Goal: Check status: Check status

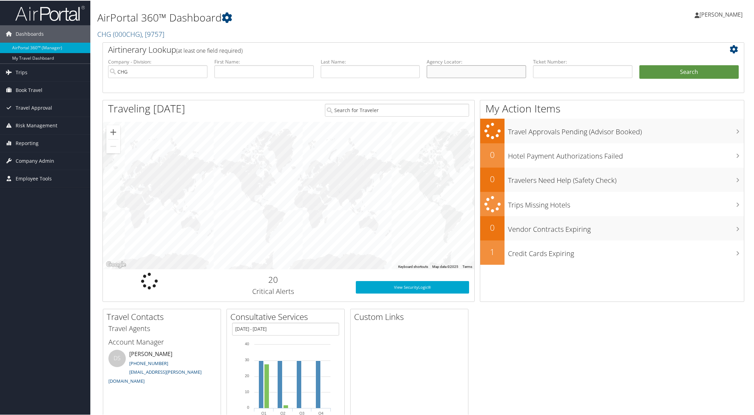
click at [476, 71] on input "text" at bounding box center [476, 71] width 99 height 13
paste input "YWBJSG"
type input "YWBJSG"
click at [676, 74] on button "Search" at bounding box center [688, 72] width 99 height 14
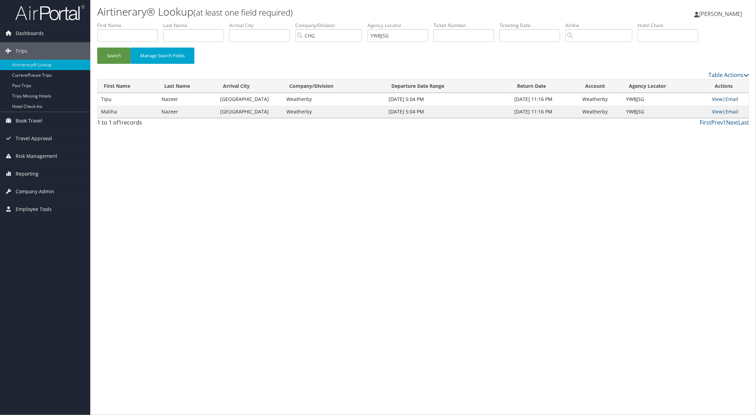
click at [712, 99] on link "View" at bounding box center [717, 99] width 11 height 7
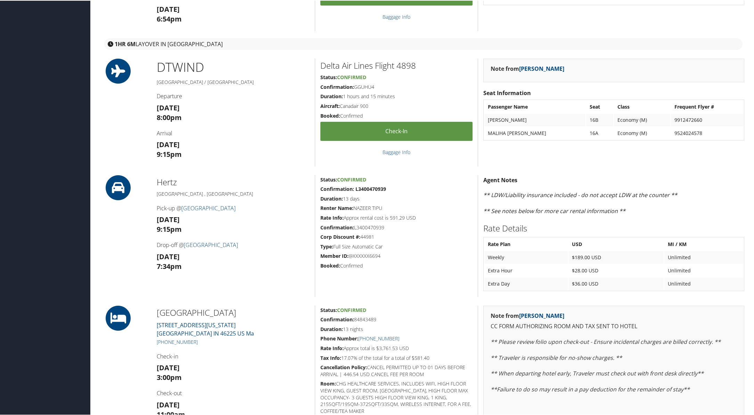
scroll to position [147, 0]
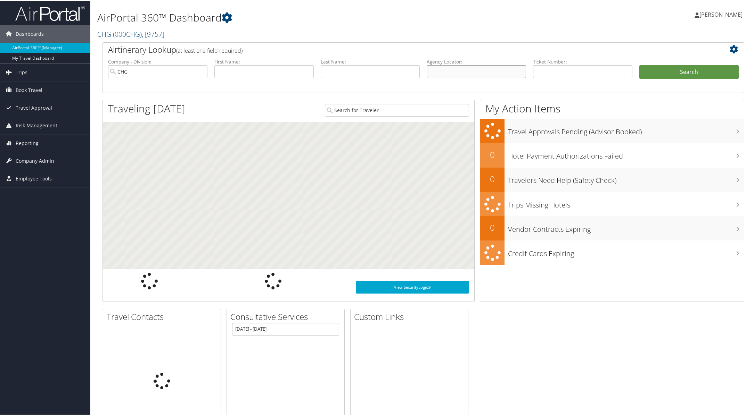
click at [500, 73] on input "text" at bounding box center [476, 71] width 99 height 13
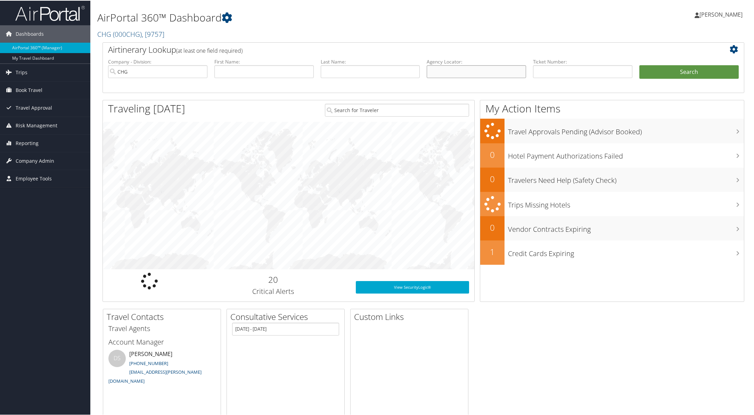
paste input "FTEYKS"
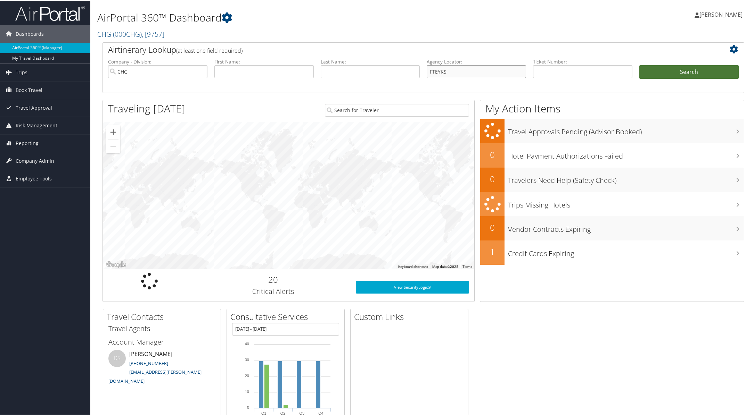
type input "FTEYKS"
click at [660, 73] on button "Search" at bounding box center [688, 72] width 99 height 14
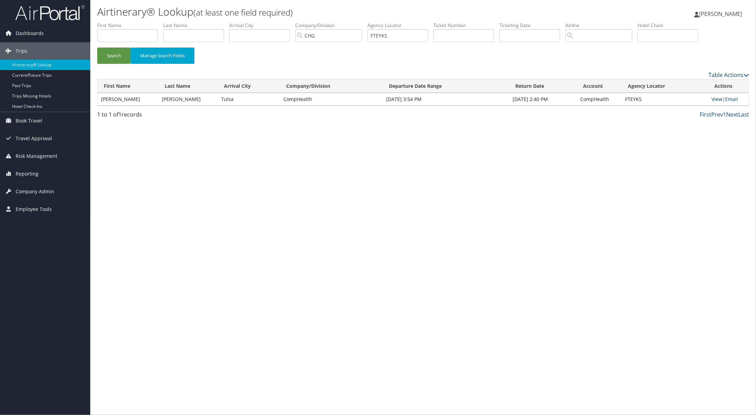
click at [718, 101] on link "View" at bounding box center [717, 99] width 11 height 7
drag, startPoint x: 403, startPoint y: 37, endPoint x: 338, endPoint y: 30, distance: 65.7
click at [343, 22] on ul "First Name Last Name Departure City Arrival City Company/Division CHG Airport/C…" at bounding box center [423, 22] width 652 height 0
paste input "SUSPMC"
type input "SUSPMC"
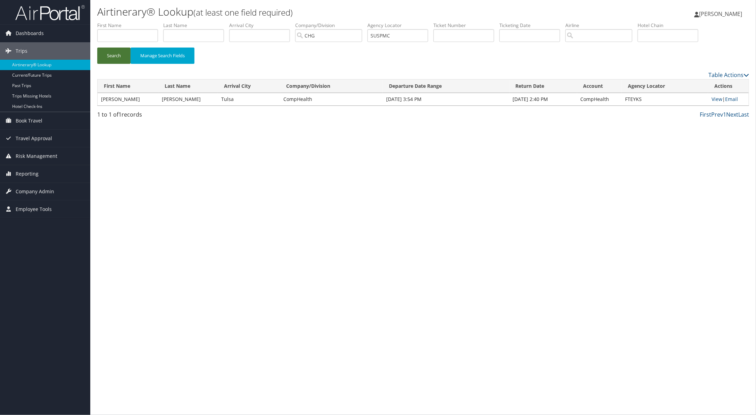
click at [111, 53] on button "Search" at bounding box center [113, 56] width 33 height 16
click at [714, 98] on link "View" at bounding box center [717, 99] width 11 height 7
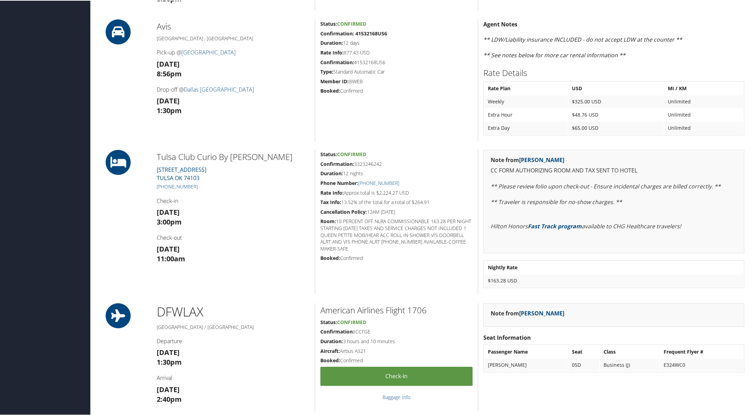
scroll to position [434, 0]
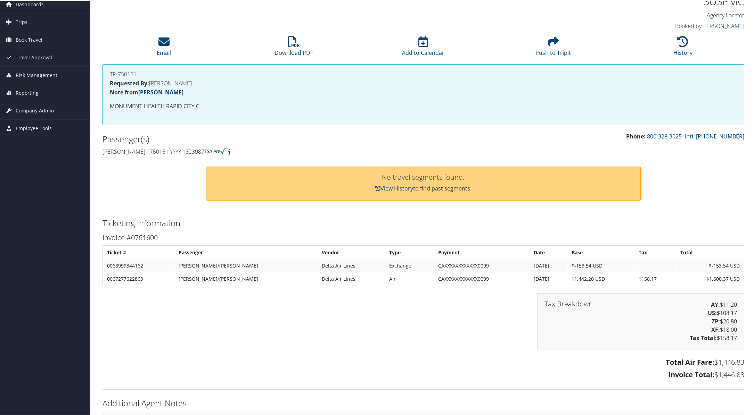
scroll to position [43, 0]
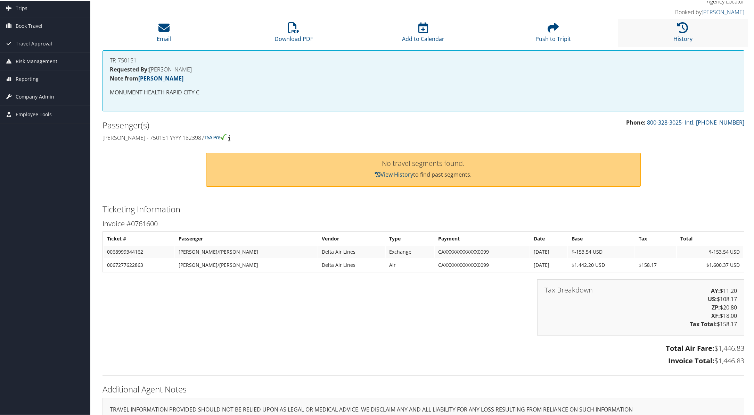
click at [680, 33] on li "History" at bounding box center [683, 32] width 130 height 28
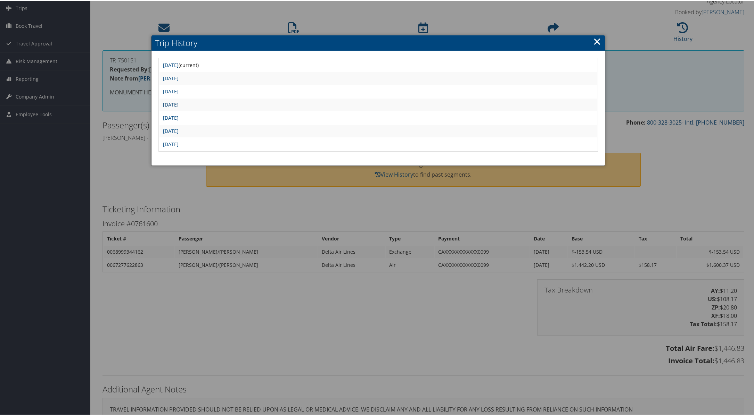
click at [179, 101] on link "Tue Jul 29 22:17:01 MDT 2025" at bounding box center [171, 104] width 16 height 7
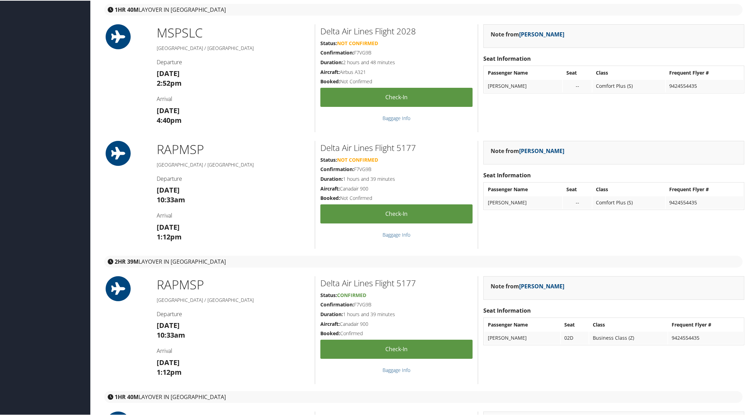
scroll to position [1086, 0]
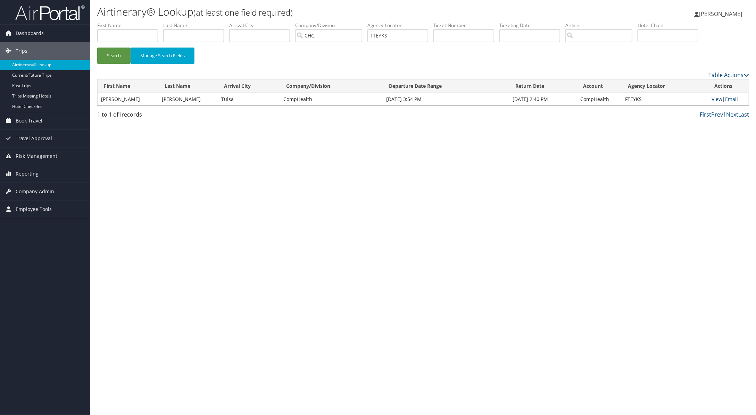
click at [713, 99] on link "View" at bounding box center [717, 99] width 11 height 7
drag, startPoint x: 401, startPoint y: 33, endPoint x: 316, endPoint y: 36, distance: 84.8
click at [362, 22] on ul "First Name Last Name Departure City Arrival City Company/Division CHG Airport/C…" at bounding box center [423, 22] width 652 height 0
paste input "SUSPMC"
click at [119, 54] on button "Search" at bounding box center [113, 56] width 33 height 16
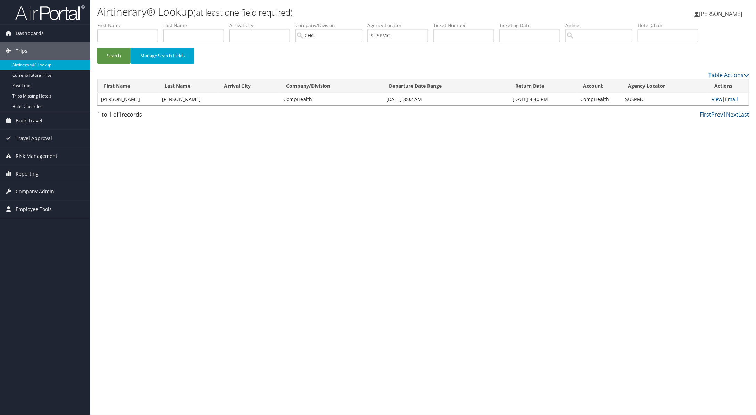
click at [715, 101] on link "View" at bounding box center [717, 99] width 11 height 7
paste input "LDLFSA"
drag, startPoint x: 409, startPoint y: 39, endPoint x: 270, endPoint y: 37, distance: 139.3
click at [330, 22] on ul "First Name Last Name Departure City Arrival City Company/Division CHG Airport/C…" at bounding box center [423, 22] width 652 height 0
click at [117, 57] on button "Search" at bounding box center [113, 56] width 33 height 16
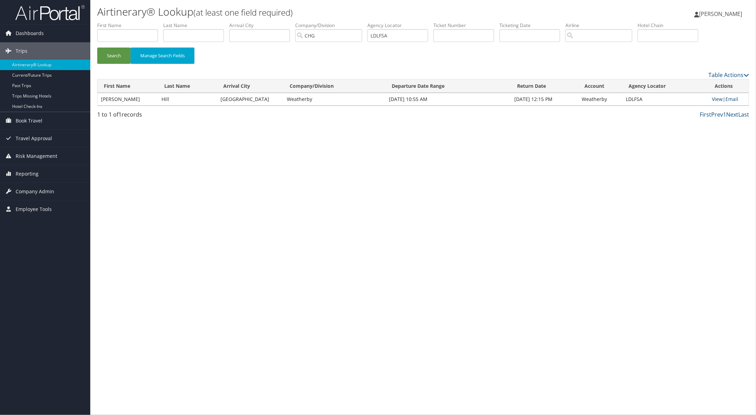
click at [713, 98] on link "View" at bounding box center [717, 99] width 11 height 7
paste input "QZYUCH"
drag, startPoint x: 106, startPoint y: 55, endPoint x: 106, endPoint y: 51, distance: 3.8
click at [106, 54] on button "Search" at bounding box center [113, 56] width 33 height 16
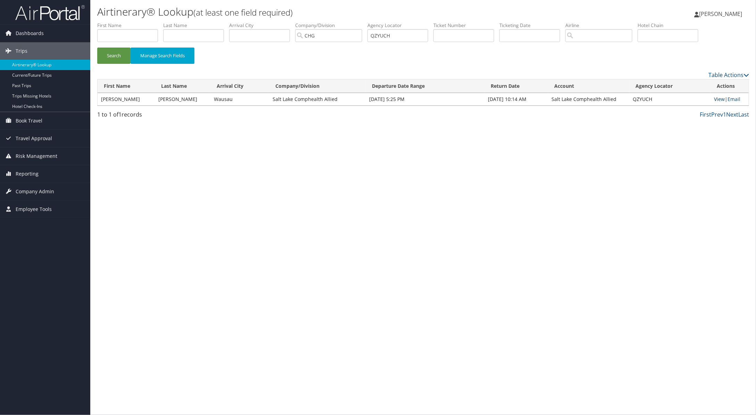
click at [718, 99] on link "View" at bounding box center [719, 99] width 11 height 7
drag, startPoint x: 405, startPoint y: 38, endPoint x: 296, endPoint y: 30, distance: 109.7
click at [334, 22] on ul "First Name Last Name Departure City Arrival City Company/Division CHG Airport/C…" at bounding box center [423, 22] width 652 height 0
paste input "DSAFUF"
click at [123, 56] on button "Search" at bounding box center [113, 56] width 33 height 16
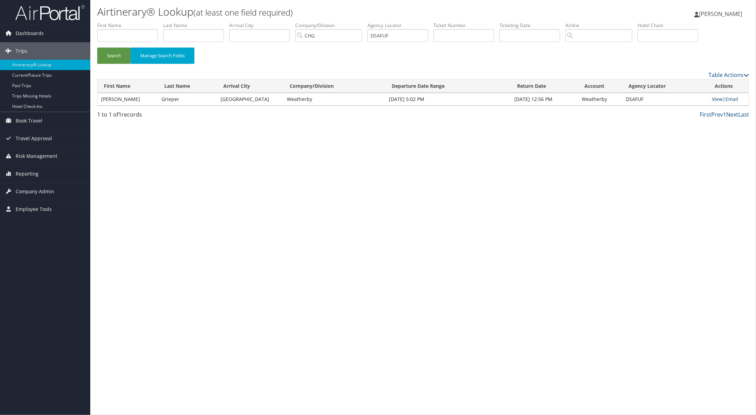
click at [714, 99] on link "View" at bounding box center [717, 99] width 11 height 7
drag, startPoint x: 397, startPoint y: 35, endPoint x: 337, endPoint y: 31, distance: 60.2
click at [348, 22] on ul "First Name Last Name Departure City Arrival City Company/Division CHG Airport/C…" at bounding box center [423, 22] width 652 height 0
paste input "UMCXJN"
click at [117, 55] on button "Search" at bounding box center [113, 56] width 33 height 16
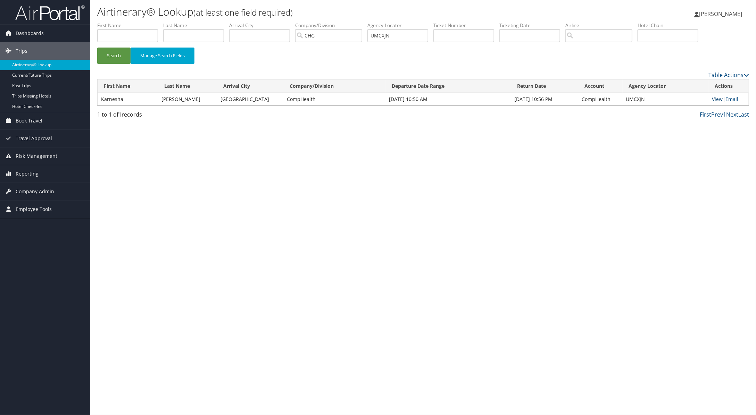
click at [712, 99] on link "View" at bounding box center [717, 99] width 11 height 7
drag, startPoint x: 400, startPoint y: 34, endPoint x: 311, endPoint y: 34, distance: 88.9
click at [350, 22] on ul "First Name Last Name Departure City Arrival City Company/Division CHG Airport/C…" at bounding box center [423, 22] width 652 height 0
paste input "FBRTGZ"
click at [114, 54] on button "Search" at bounding box center [113, 56] width 33 height 16
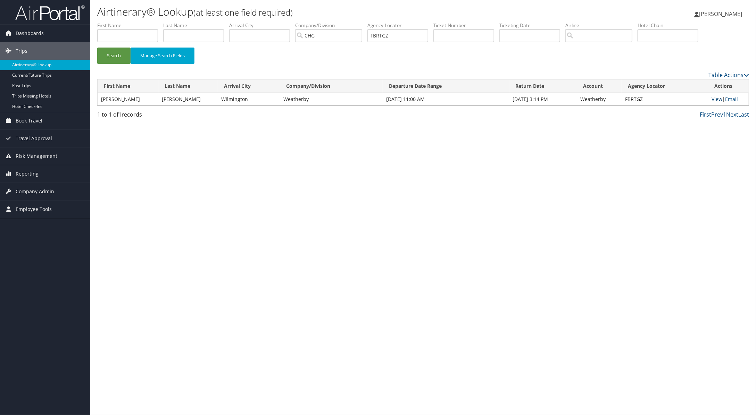
click at [716, 100] on link "View" at bounding box center [717, 99] width 11 height 7
paste input "WPGBFA"
drag, startPoint x: 407, startPoint y: 36, endPoint x: 360, endPoint y: 32, distance: 47.1
click at [361, 22] on ul "First Name Last Name Departure City Arrival City Company/Division CHG Airport/C…" at bounding box center [423, 22] width 652 height 0
click at [123, 54] on button "Search" at bounding box center [113, 56] width 33 height 16
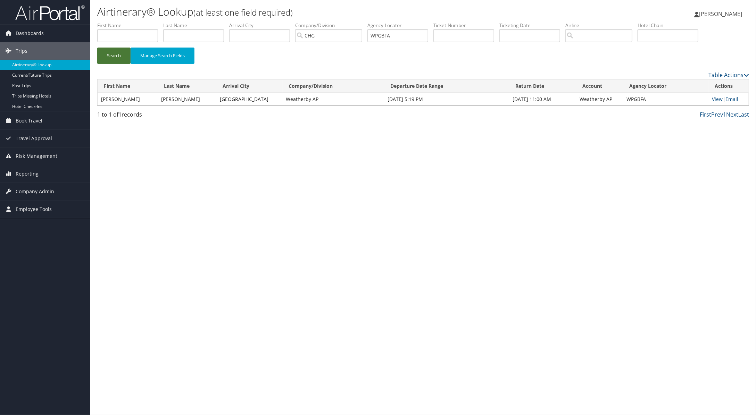
drag, startPoint x: 123, startPoint y: 54, endPoint x: 126, endPoint y: 49, distance: 5.9
click at [123, 54] on button "Search" at bounding box center [113, 56] width 33 height 16
paste input "YYXEUK"
type input "YYXEUK"
click at [119, 51] on button "Search" at bounding box center [113, 56] width 33 height 16
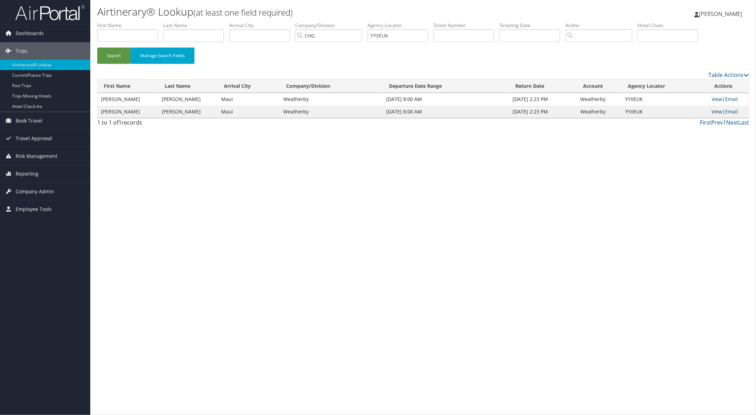
click at [714, 111] on link "View" at bounding box center [717, 111] width 11 height 7
click at [120, 56] on button "Search" at bounding box center [113, 56] width 33 height 16
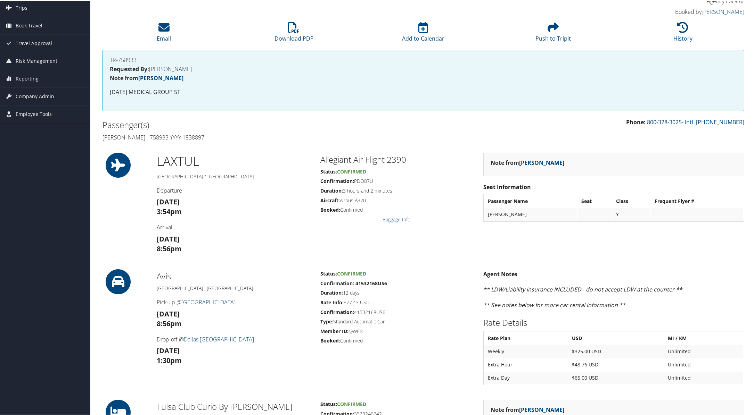
scroll to position [43, 0]
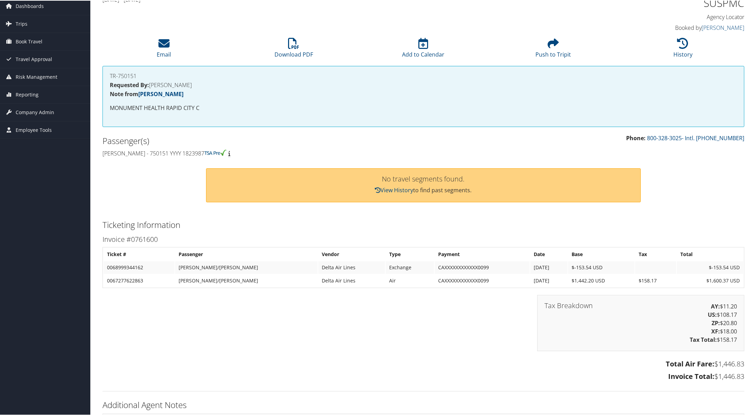
scroll to position [43, 0]
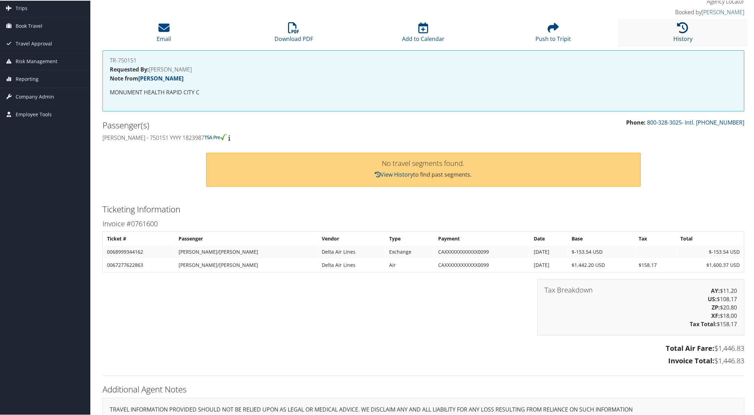
click at [680, 35] on link "History" at bounding box center [682, 33] width 19 height 17
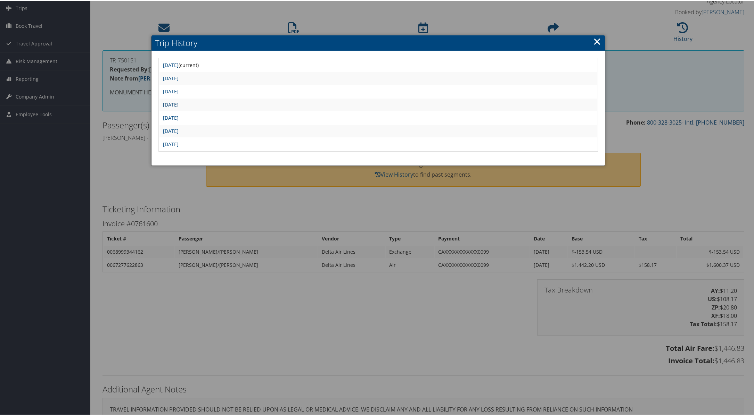
click at [179, 104] on link "Tue Jul 29 22:17:01 MDT 2025" at bounding box center [171, 104] width 16 height 7
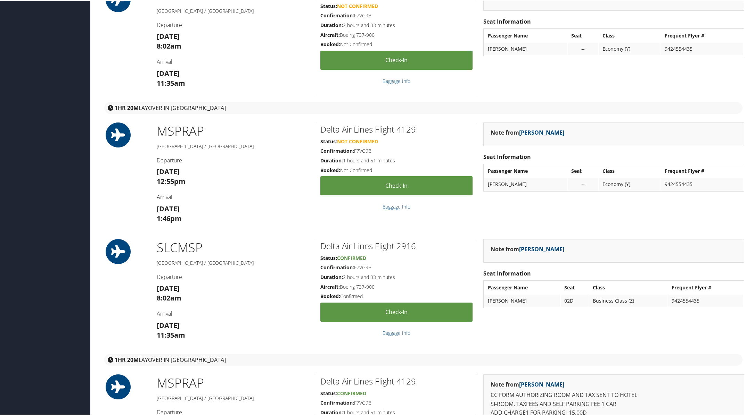
scroll to position [87, 0]
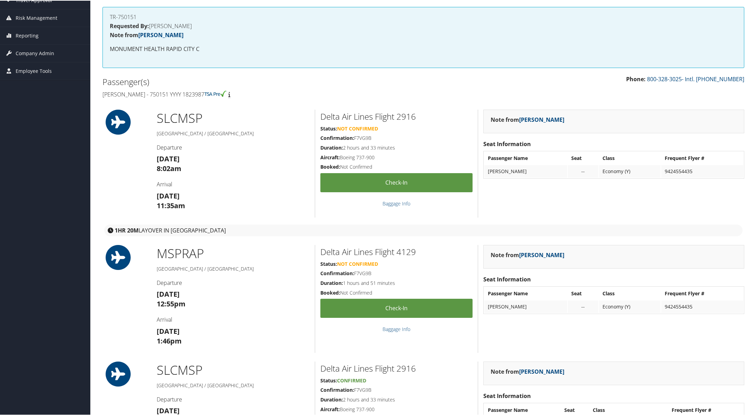
drag, startPoint x: 99, startPoint y: 93, endPoint x: 214, endPoint y: 89, distance: 114.3
click at [214, 89] on div "Passenger(s) [PERSON_NAME] - 750151 YYYY 1823987" at bounding box center [260, 87] width 326 height 26
copy h4 "[PERSON_NAME] - 750151 YYYY 1823987"
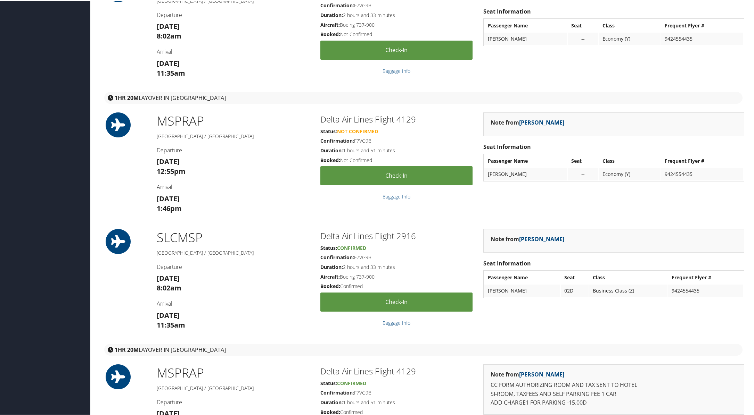
scroll to position [260, 0]
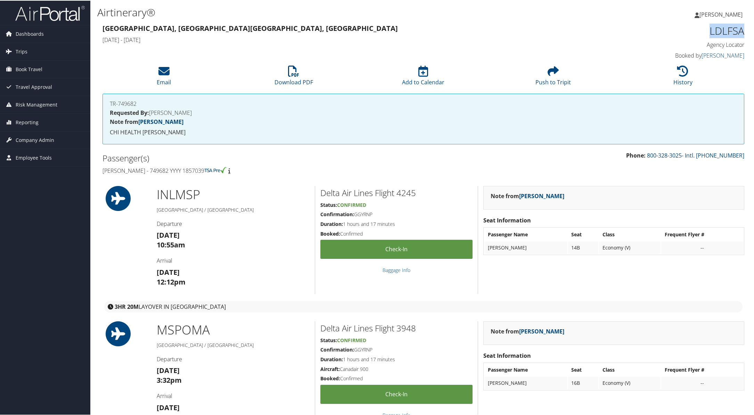
drag, startPoint x: 707, startPoint y: 33, endPoint x: 757, endPoint y: 35, distance: 50.7
click at [753, 35] on html "Menu Dashboards ► AirPortal 360™ (Manager) My Travel Dashboard Trips ► Airtiner…" at bounding box center [378, 207] width 756 height 415
copy h1 "LDLFSA"
drag, startPoint x: 100, startPoint y: 170, endPoint x: 216, endPoint y: 164, distance: 116.5
click at [197, 167] on div "Passenger(s) Casey Hill - 749682 YYYY 1857039" at bounding box center [260, 164] width 326 height 26
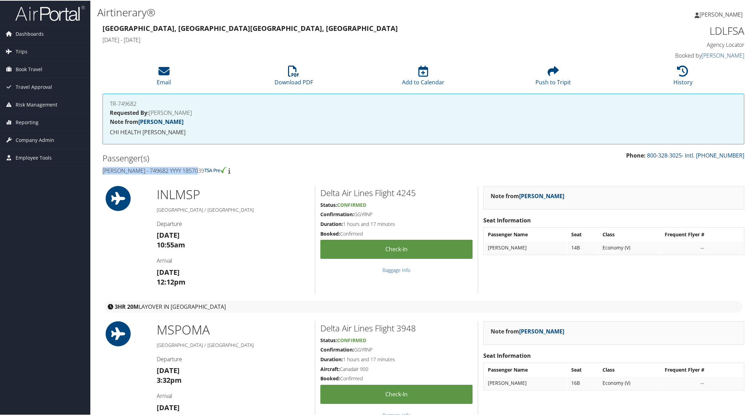
copy h4 "Casey Hill - 749682 YYYY 1857039"
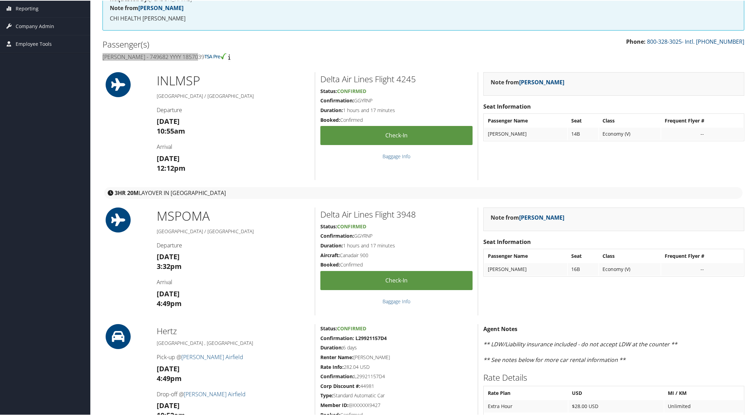
scroll to position [21, 0]
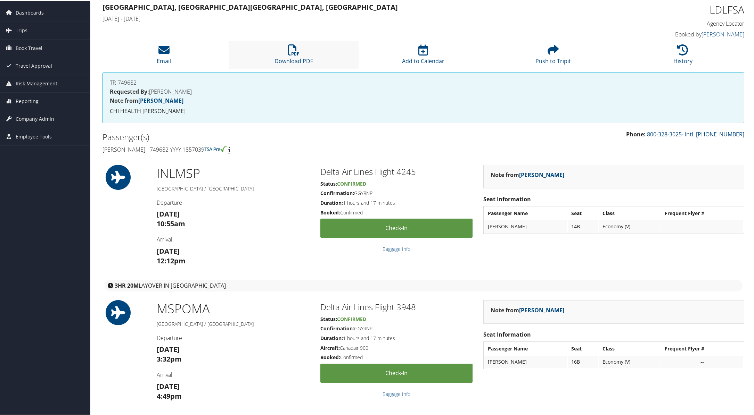
click at [292, 56] on li "Download PDF" at bounding box center [294, 54] width 130 height 28
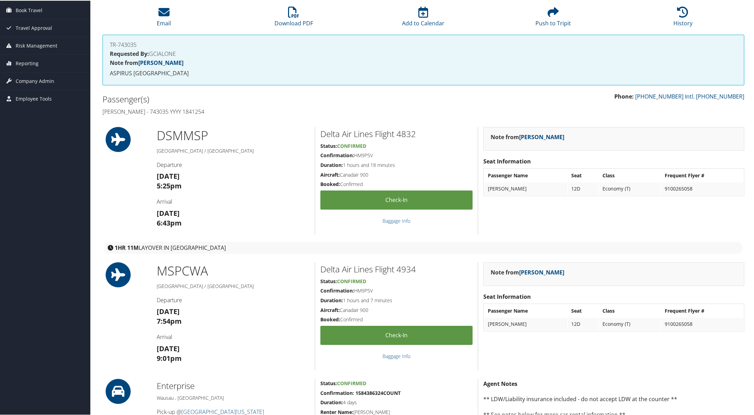
scroll to position [43, 0]
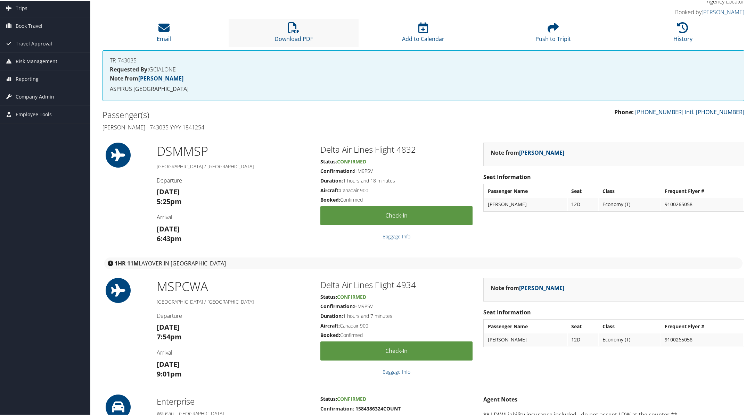
click at [287, 27] on li "Download PDF" at bounding box center [294, 32] width 130 height 28
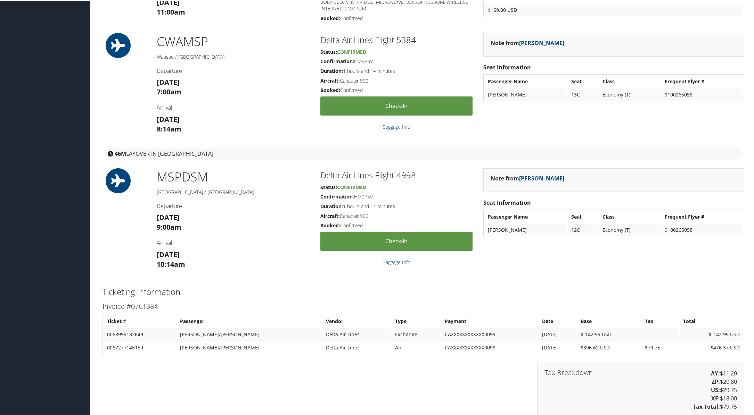
scroll to position [695, 0]
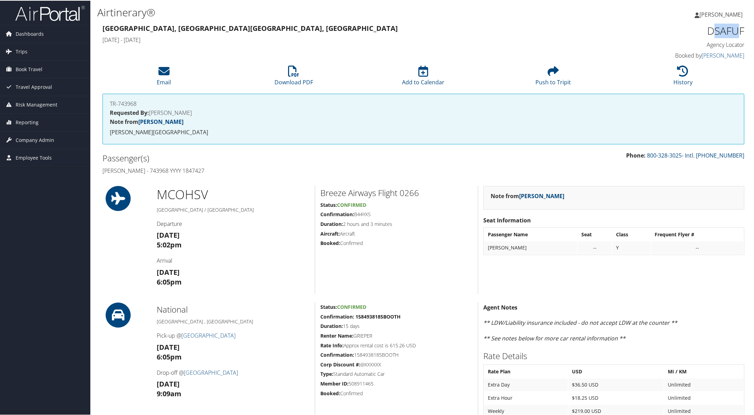
drag, startPoint x: 708, startPoint y: 30, endPoint x: 719, endPoint y: 34, distance: 11.8
click at [731, 35] on h1 "DSAFUF" at bounding box center [667, 30] width 152 height 15
drag, startPoint x: 707, startPoint y: 32, endPoint x: 740, endPoint y: 36, distance: 33.9
click at [740, 36] on h1 "DSAFUF" at bounding box center [667, 30] width 152 height 15
copy h1 "DSAFUF"
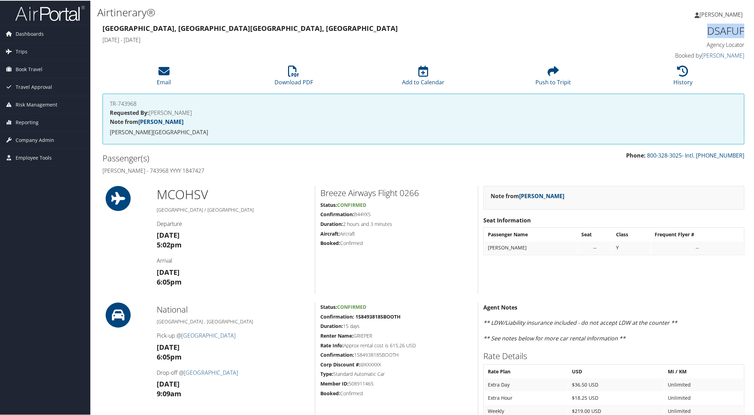
drag, startPoint x: 96, startPoint y: 167, endPoint x: 225, endPoint y: 169, distance: 128.9
copy h4 "Steven M Grieper - 743968 YYYY 1847427"
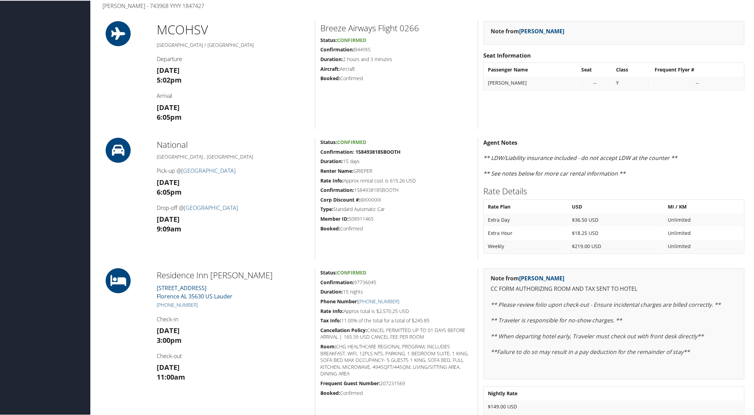
scroll to position [87, 0]
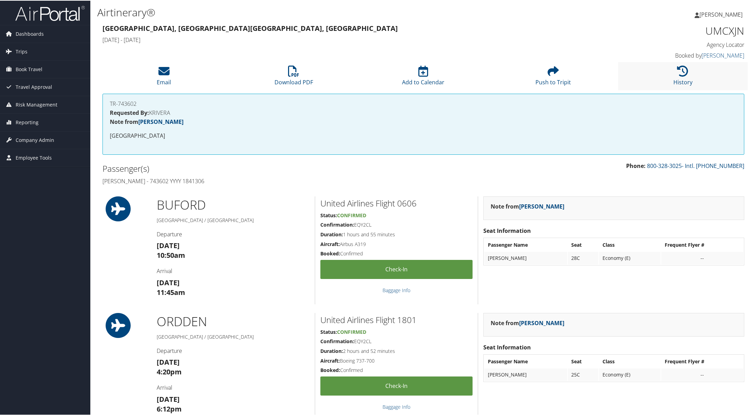
click at [682, 76] on li "History" at bounding box center [683, 75] width 130 height 28
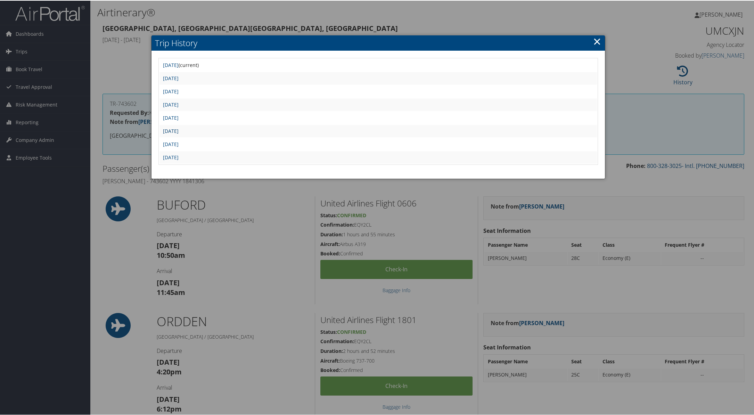
click at [179, 127] on link "Thu Jul 31 18:54:10 MDT 2025" at bounding box center [171, 130] width 16 height 7
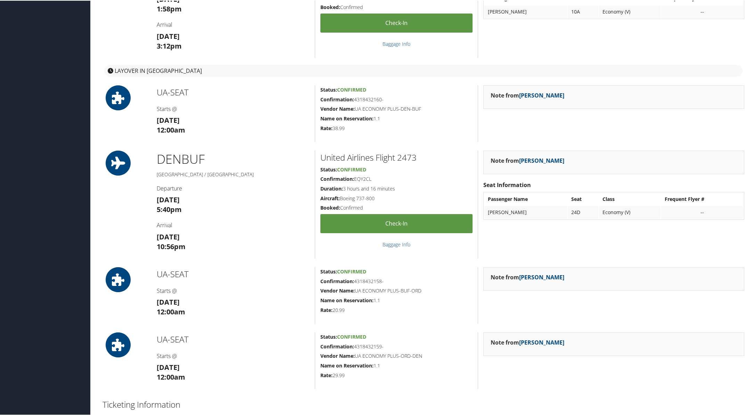
scroll to position [999, 0]
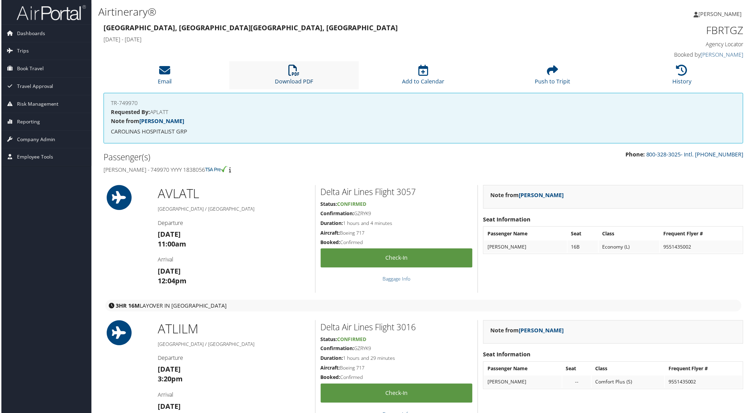
click at [290, 72] on icon at bounding box center [293, 70] width 11 height 11
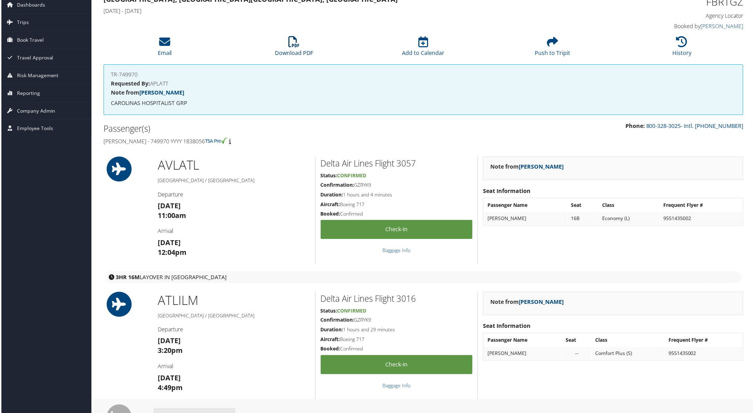
scroll to position [43, 0]
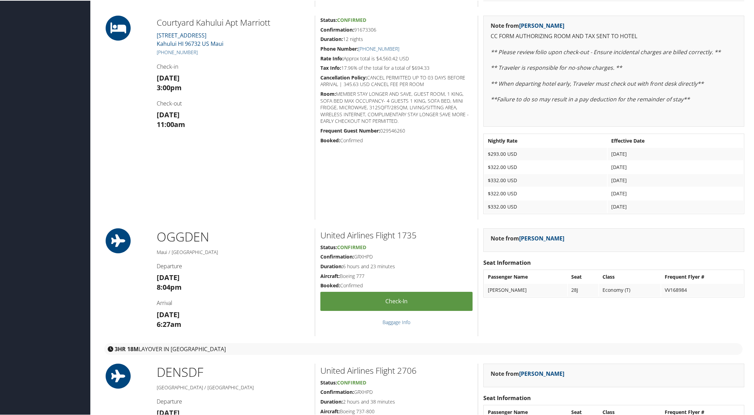
scroll to position [695, 0]
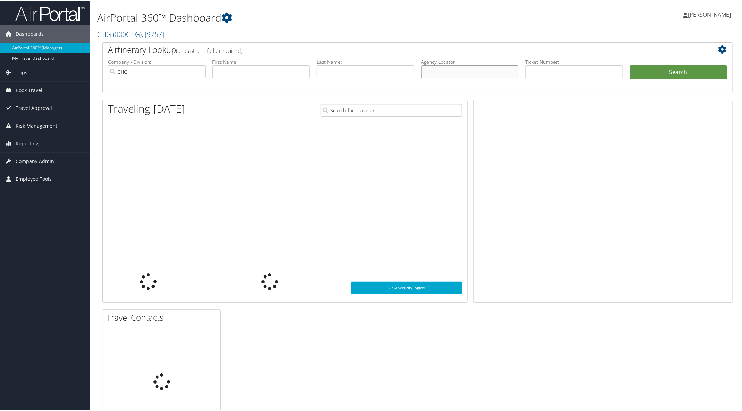
click at [479, 69] on input "text" at bounding box center [470, 71] width 98 height 13
paste input "YYXEUK"
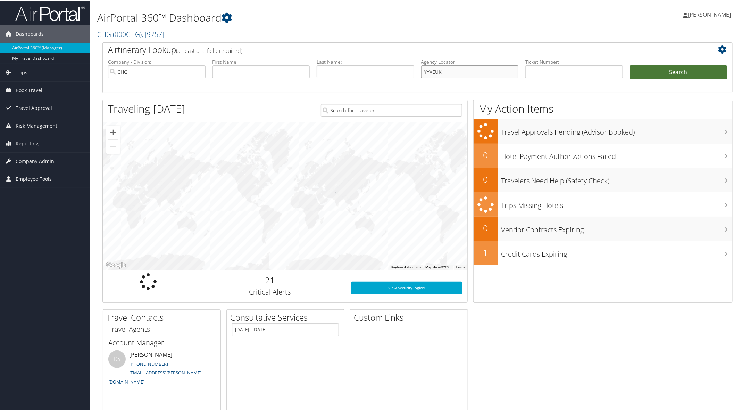
type input "YYXEUK"
click at [638, 72] on button "Search" at bounding box center [679, 72] width 98 height 14
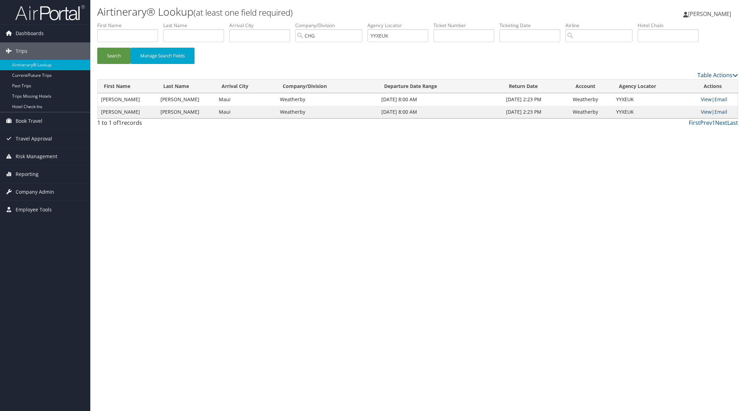
click at [704, 110] on link "View" at bounding box center [706, 111] width 11 height 7
drag, startPoint x: 400, startPoint y: 37, endPoint x: 365, endPoint y: 33, distance: 35.3
click at [369, 22] on ul "First Name Last Name Departure City Arrival City Company/Division CHG Airport/C…" at bounding box center [417, 22] width 641 height 0
paste input "AQPJVD"
click at [118, 52] on button "Search" at bounding box center [113, 56] width 33 height 16
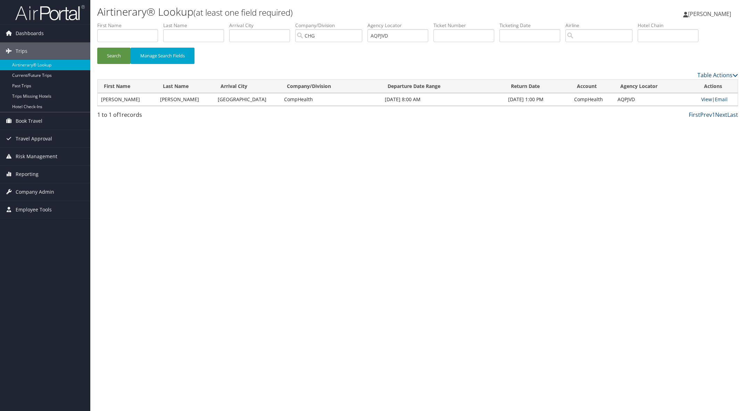
click at [702, 99] on link "View" at bounding box center [706, 99] width 11 height 7
paste input "MRTFFQ"
drag, startPoint x: 400, startPoint y: 35, endPoint x: 340, endPoint y: 29, distance: 60.4
click at [347, 22] on ul "First Name Last Name Departure City Arrival City Company/Division CHG Airport/C…" at bounding box center [417, 22] width 641 height 0
click at [127, 51] on button "Search" at bounding box center [113, 56] width 33 height 16
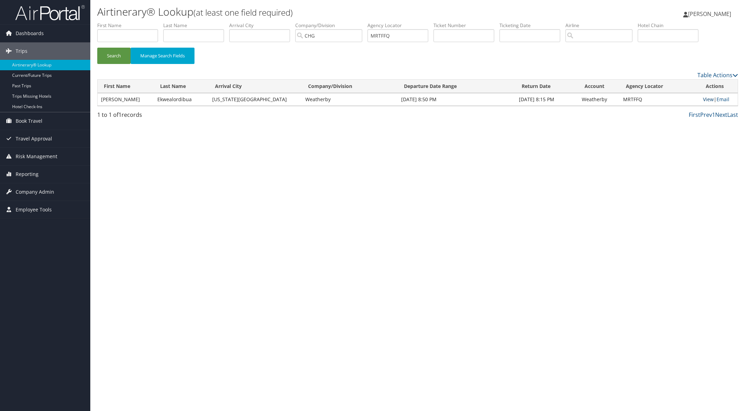
click at [703, 101] on link "View" at bounding box center [708, 99] width 11 height 7
drag, startPoint x: 110, startPoint y: 58, endPoint x: 81, endPoint y: 20, distance: 47.3
click at [108, 55] on button "Search" at bounding box center [113, 56] width 33 height 16
paste input "WRHHN"
drag, startPoint x: 114, startPoint y: 56, endPoint x: 109, endPoint y: 0, distance: 55.5
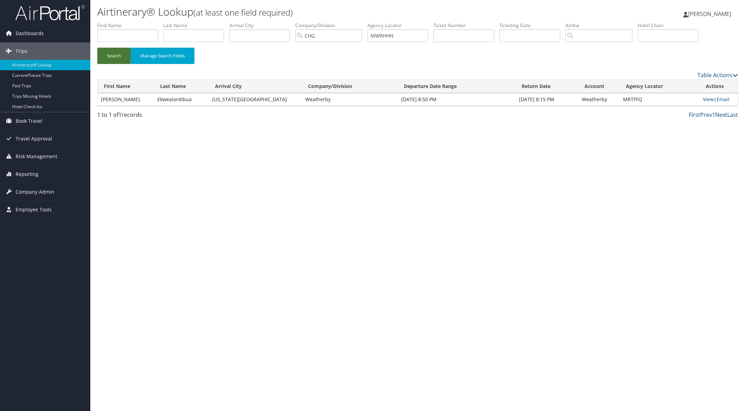
click at [115, 55] on button "Search" at bounding box center [113, 56] width 33 height 16
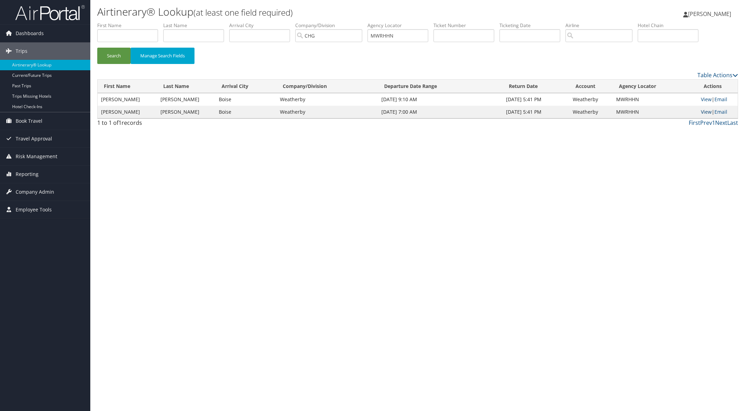
click at [702, 111] on link "View" at bounding box center [706, 111] width 11 height 7
click at [702, 98] on link "View" at bounding box center [706, 99] width 11 height 7
paste input "HQQGPR"
drag, startPoint x: 412, startPoint y: 36, endPoint x: 342, endPoint y: 34, distance: 69.5
click at [350, 22] on ul "First Name Last Name Departure City Arrival City Company/Division CHG Airport/C…" at bounding box center [417, 22] width 641 height 0
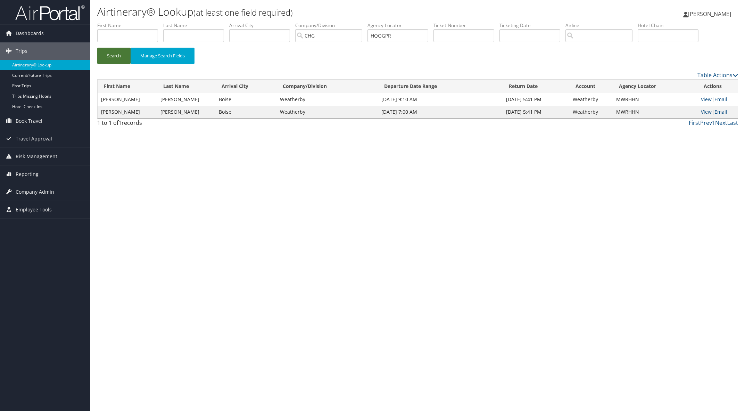
click at [115, 55] on button "Search" at bounding box center [113, 56] width 33 height 16
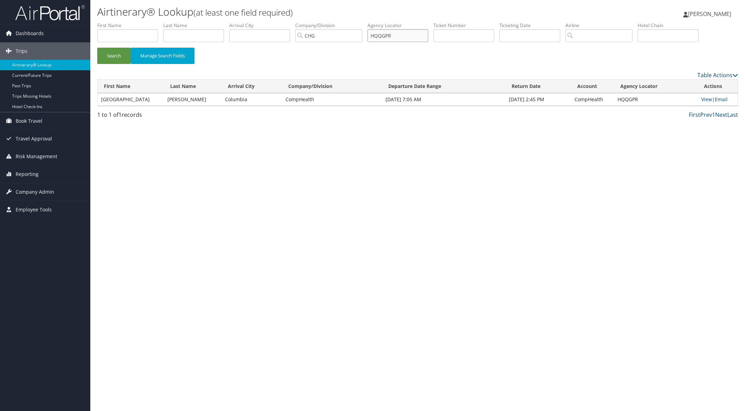
paste input "SMUZRW"
click at [115, 53] on button "Search" at bounding box center [113, 56] width 33 height 16
click at [118, 51] on button "Search" at bounding box center [113, 56] width 33 height 16
click at [702, 99] on link "View" at bounding box center [706, 99] width 11 height 7
drag, startPoint x: 403, startPoint y: 37, endPoint x: 358, endPoint y: 32, distance: 45.4
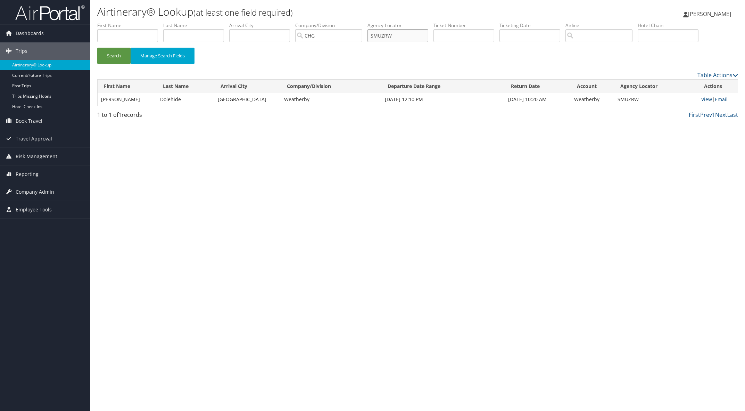
click at [358, 22] on ul "First Name Last Name Departure City Arrival City Company/Division CHG Airport/C…" at bounding box center [417, 22] width 641 height 0
paste input "DRVWEK"
drag, startPoint x: 122, startPoint y: 55, endPoint x: 113, endPoint y: 35, distance: 21.4
click at [122, 52] on button "Search" at bounding box center [113, 56] width 33 height 16
drag, startPoint x: 405, startPoint y: 33, endPoint x: 355, endPoint y: 35, distance: 50.0
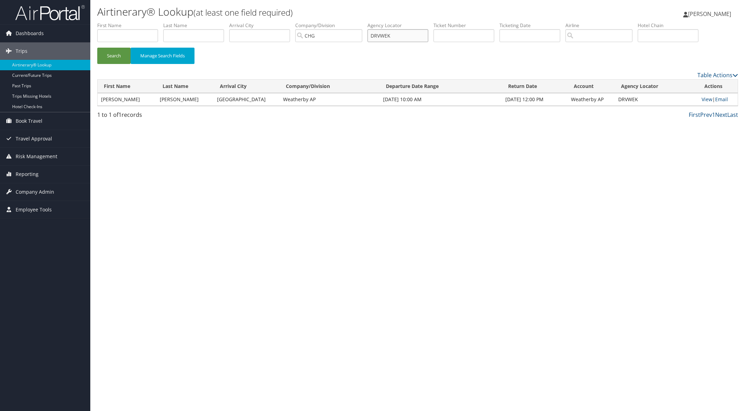
click at [364, 22] on ul "First Name Last Name Departure City Arrival City Company/Division CHG Airport/C…" at bounding box center [417, 22] width 641 height 0
paste input "OCOKDS"
click at [119, 55] on button "Search" at bounding box center [113, 56] width 33 height 16
click at [706, 98] on link "View" at bounding box center [706, 99] width 11 height 7
drag, startPoint x: 404, startPoint y: 36, endPoint x: 375, endPoint y: 35, distance: 28.8
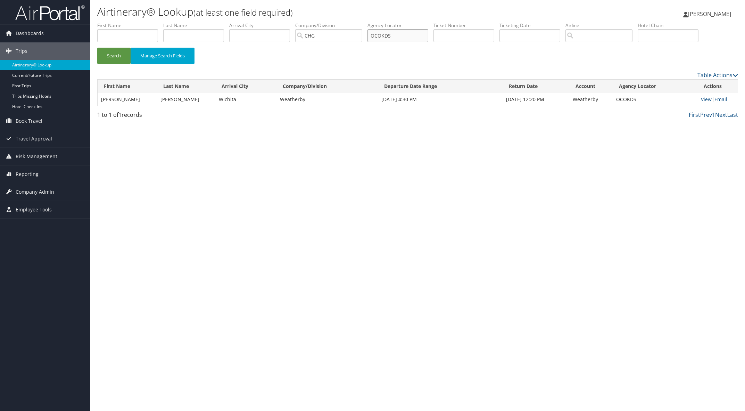
click at [375, 36] on input "OCOKDS" at bounding box center [397, 35] width 61 height 13
paste input "AFVZYK"
drag, startPoint x: 115, startPoint y: 58, endPoint x: 110, endPoint y: 42, distance: 17.3
click at [115, 58] on button "Search" at bounding box center [113, 56] width 33 height 16
drag, startPoint x: 400, startPoint y: 34, endPoint x: 315, endPoint y: 44, distance: 85.7
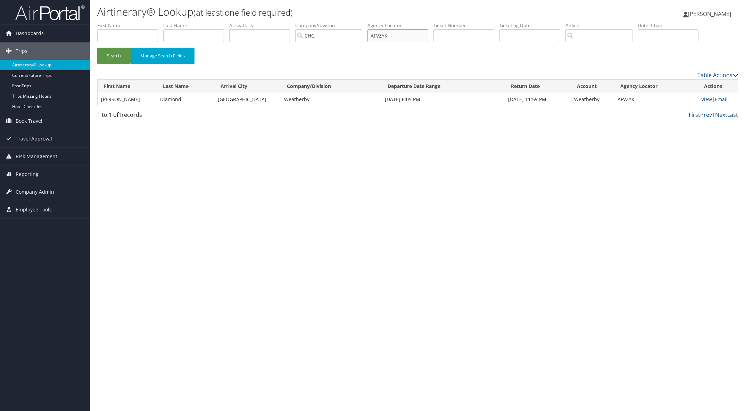
click at [370, 22] on ul "First Name Last Name Departure City Arrival City Company/Division CHG Airport/C…" at bounding box center [417, 22] width 641 height 0
paste input "HNPYUE"
click at [120, 53] on button "Search" at bounding box center [113, 56] width 33 height 16
drag, startPoint x: 402, startPoint y: 35, endPoint x: 328, endPoint y: 35, distance: 74.0
click at [329, 22] on ul "First Name Last Name Departure City Arrival City Company/Division CHG Airport/C…" at bounding box center [417, 22] width 641 height 0
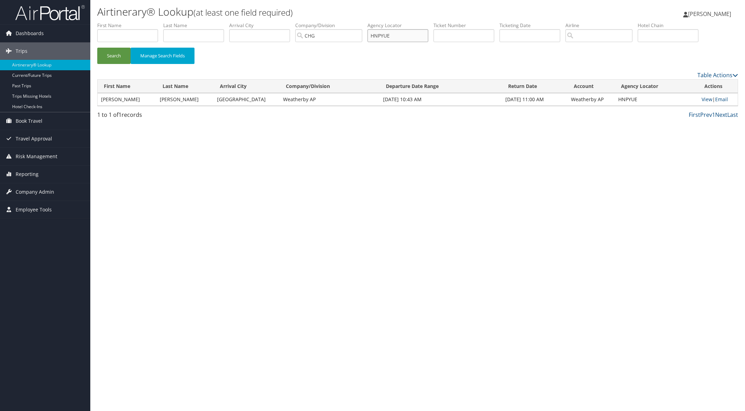
paste input "OLDCK"
click at [121, 53] on button "Search" at bounding box center [113, 56] width 33 height 16
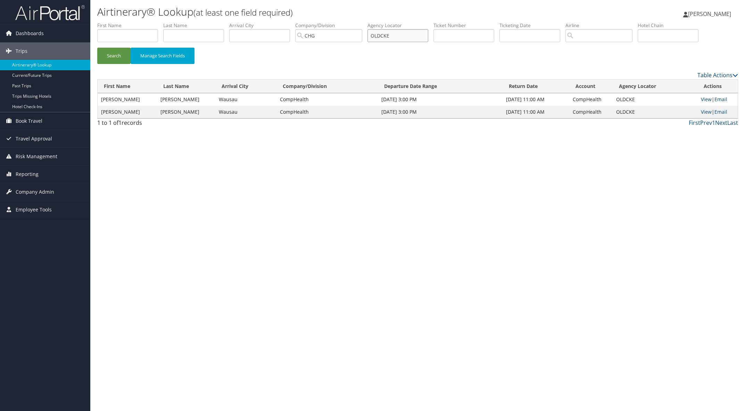
drag, startPoint x: 408, startPoint y: 36, endPoint x: 364, endPoint y: 34, distance: 44.8
click at [373, 22] on ul "First Name Last Name Departure City Arrival City Company/Division CHG Airport/C…" at bounding box center [417, 22] width 641 height 0
click at [118, 53] on button "Search" at bounding box center [113, 56] width 33 height 16
drag, startPoint x: 400, startPoint y: 35, endPoint x: 335, endPoint y: 32, distance: 65.4
click at [343, 22] on ul "First Name Last Name Departure City Arrival City Company/Division CHG Airport/C…" at bounding box center [417, 22] width 641 height 0
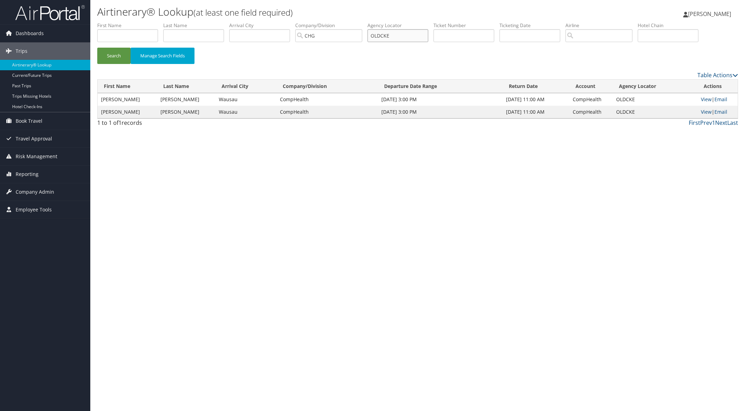
paste input "HSYCRT"
click at [116, 56] on button "Search" at bounding box center [113, 56] width 33 height 16
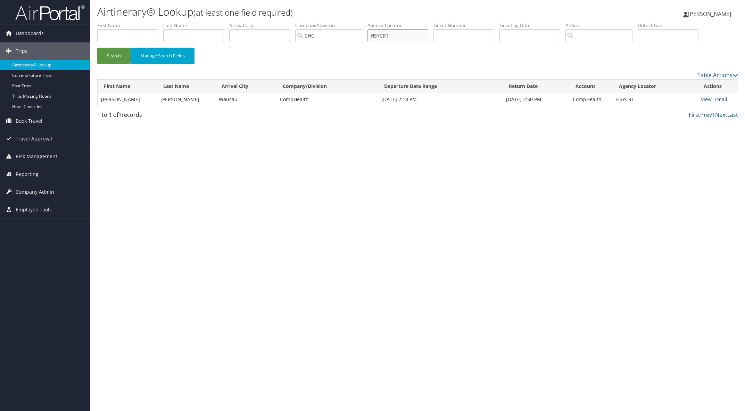
drag, startPoint x: 402, startPoint y: 35, endPoint x: 343, endPoint y: 36, distance: 59.1
click at [353, 22] on ul "First Name Last Name Departure City Arrival City Company/Division CHG Airport/C…" at bounding box center [417, 22] width 641 height 0
paste input "QOVQVX"
click at [109, 55] on button "Search" at bounding box center [113, 56] width 33 height 16
drag, startPoint x: 401, startPoint y: 33, endPoint x: 365, endPoint y: 35, distance: 36.9
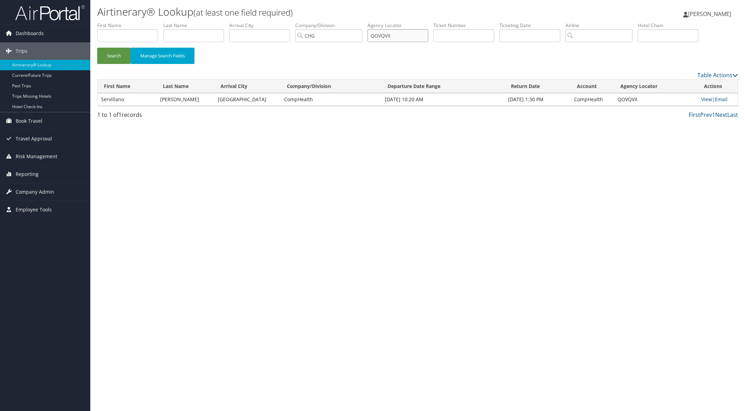
click at [371, 22] on ul "First Name Last Name Departure City Arrival City Company/Division CHG Airport/C…" at bounding box center [417, 22] width 641 height 0
paste input "YZKMST"
click at [124, 51] on button "Search" at bounding box center [113, 56] width 33 height 16
drag, startPoint x: 401, startPoint y: 36, endPoint x: 341, endPoint y: 37, distance: 60.4
click at [365, 22] on ul "First Name Last Name Departure City Arrival City Company/Division CHG Airport/C…" at bounding box center [417, 22] width 641 height 0
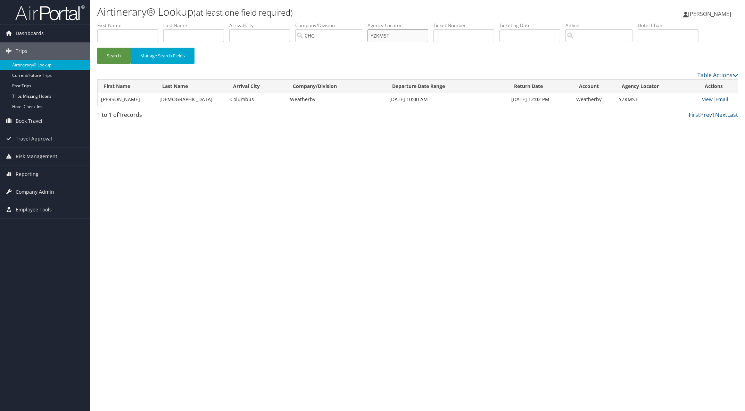
paste input "HHERMJ"
drag, startPoint x: 114, startPoint y: 56, endPoint x: 197, endPoint y: 71, distance: 84.3
click at [114, 56] on button "Search" at bounding box center [113, 56] width 33 height 16
drag, startPoint x: 400, startPoint y: 35, endPoint x: 350, endPoint y: 38, distance: 50.4
click at [350, 22] on ul "First Name Last Name Departure City Arrival City Company/Division CHG Airport/C…" at bounding box center [417, 22] width 641 height 0
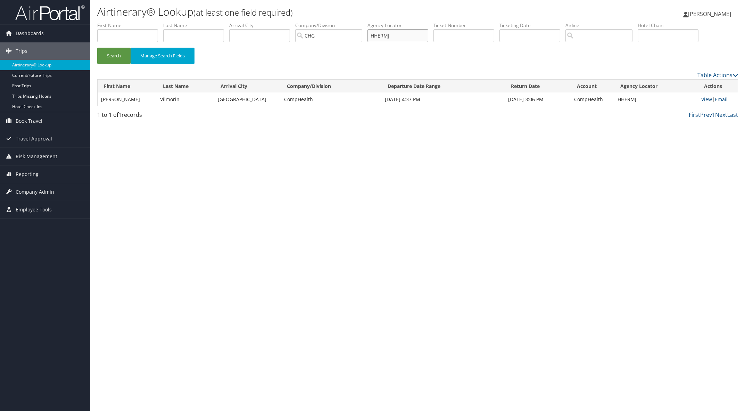
paste input "YPVDAK"
click at [119, 56] on button "Search" at bounding box center [113, 56] width 33 height 16
click at [701, 99] on link "View" at bounding box center [706, 99] width 11 height 7
paste input "UPDKV"
drag, startPoint x: 405, startPoint y: 34, endPoint x: 306, endPoint y: 47, distance: 100.2
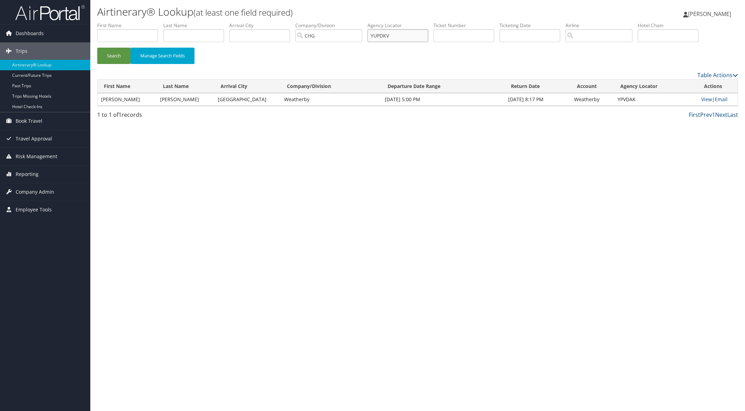
click at [349, 22] on ul "First Name Last Name Departure City Arrival City Company/Division CHG Airport/C…" at bounding box center [417, 22] width 641 height 0
click at [120, 54] on button "Search" at bounding box center [113, 56] width 33 height 16
click at [705, 101] on link "View" at bounding box center [706, 99] width 11 height 7
paste input "UAKFHE"
click at [119, 52] on button "Search" at bounding box center [113, 56] width 33 height 16
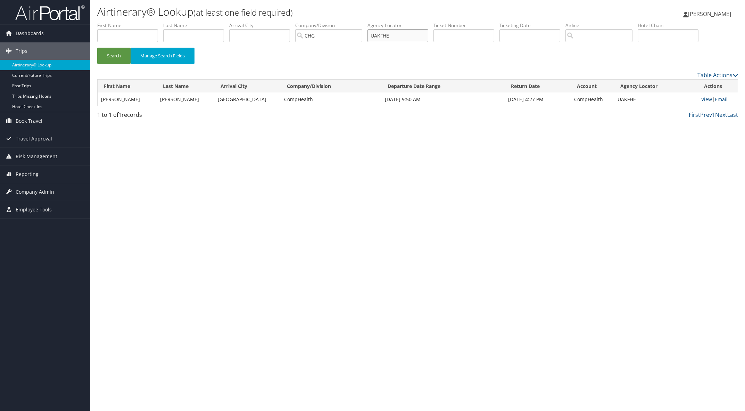
drag, startPoint x: 404, startPoint y: 32, endPoint x: 294, endPoint y: 35, distance: 109.4
click at [313, 22] on ul "First Name Last Name Departure City Arrival City Company/Division CHG Airport/C…" at bounding box center [417, 22] width 641 height 0
paste input "KLSLGL"
click at [118, 54] on button "Search" at bounding box center [113, 56] width 33 height 16
drag, startPoint x: 403, startPoint y: 35, endPoint x: 298, endPoint y: 48, distance: 106.0
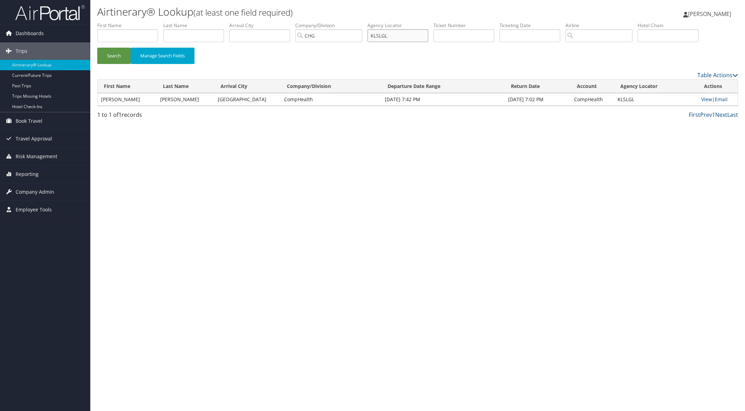
click at [336, 22] on ul "First Name Last Name Departure City Arrival City Company/Division CHG Airport/C…" at bounding box center [417, 22] width 641 height 0
paste input "MYBCMO"
click at [119, 60] on button "Search" at bounding box center [113, 56] width 33 height 16
drag, startPoint x: 404, startPoint y: 35, endPoint x: 350, endPoint y: 36, distance: 53.8
click at [366, 22] on ul "First Name Last Name Departure City Arrival City Company/Division CHG Airport/C…" at bounding box center [417, 22] width 641 height 0
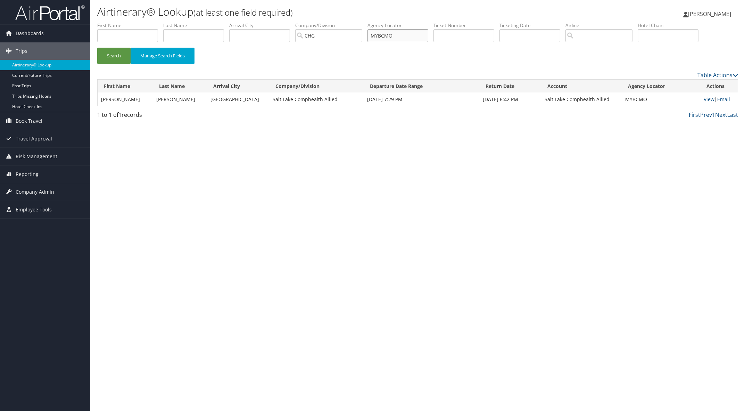
paste input "KWSVWL"
click at [119, 53] on button "Search" at bounding box center [113, 56] width 33 height 16
paste input "WELBZJ"
drag, startPoint x: 405, startPoint y: 38, endPoint x: 322, endPoint y: 34, distance: 83.4
click at [322, 22] on ul "First Name Last Name Departure City Arrival City Company/Division CHG Airport/C…" at bounding box center [417, 22] width 641 height 0
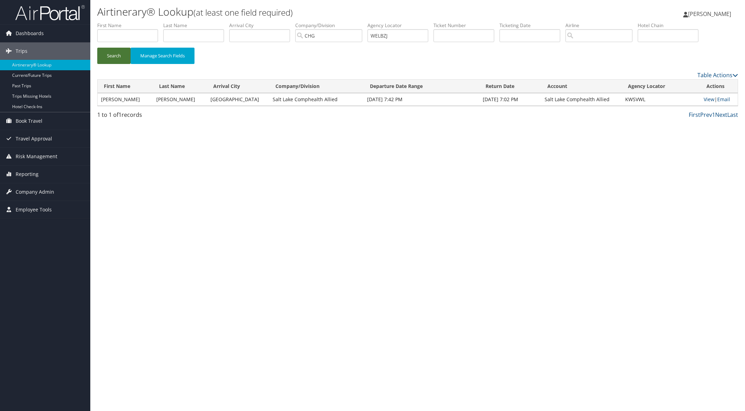
click at [121, 53] on button "Search" at bounding box center [113, 56] width 33 height 16
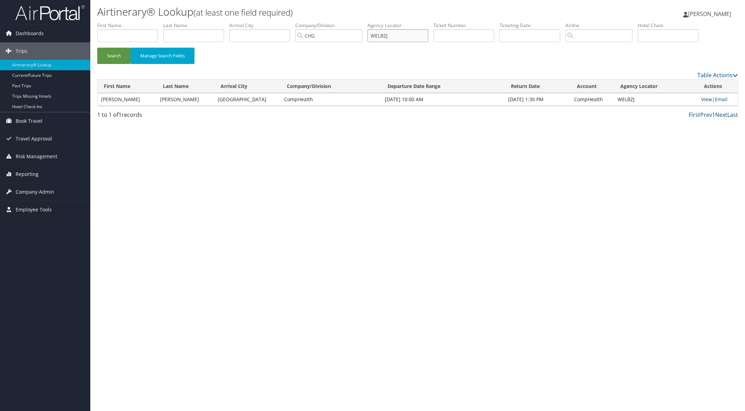
paste input "FAPOTZ"
click at [111, 55] on button "Search" at bounding box center [113, 56] width 33 height 16
drag, startPoint x: 411, startPoint y: 35, endPoint x: 358, endPoint y: 40, distance: 52.7
click at [360, 22] on ul "First Name Last Name Departure City Arrival City Company/Division CHG Airport/C…" at bounding box center [417, 22] width 641 height 0
paste input "GTEOPU"
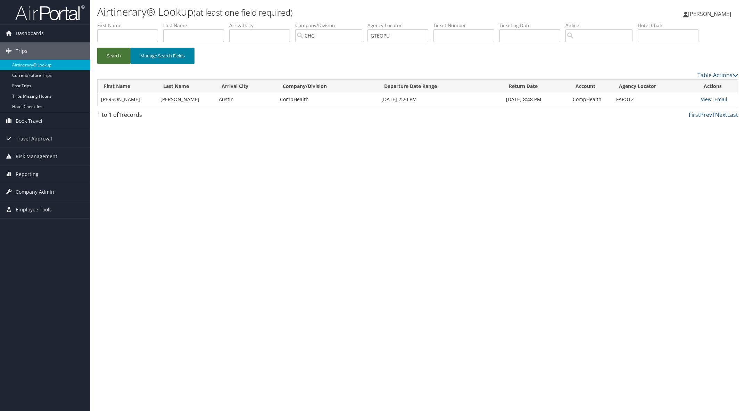
drag, startPoint x: 118, startPoint y: 49, endPoint x: 134, endPoint y: 55, distance: 16.8
click at [118, 49] on button "Search" at bounding box center [113, 56] width 33 height 16
paste input "WGOXWD"
drag, startPoint x: 405, startPoint y: 36, endPoint x: 174, endPoint y: 54, distance: 231.3
click at [289, 22] on ul "First Name Last Name Departure City Arrival City Company/Division CHG Airport/C…" at bounding box center [417, 22] width 641 height 0
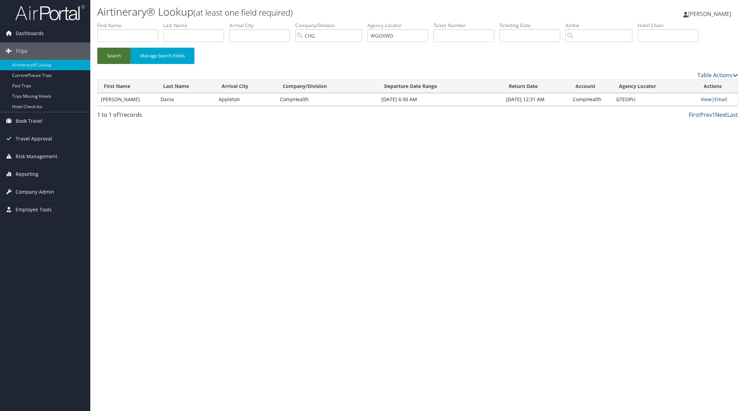
click at [103, 56] on button "Search" at bounding box center [113, 56] width 33 height 16
paste input "TQHYV"
click at [113, 55] on button "Search" at bounding box center [113, 56] width 33 height 16
paste input "EKLCHW"
drag, startPoint x: 403, startPoint y: 37, endPoint x: 337, endPoint y: 40, distance: 66.1
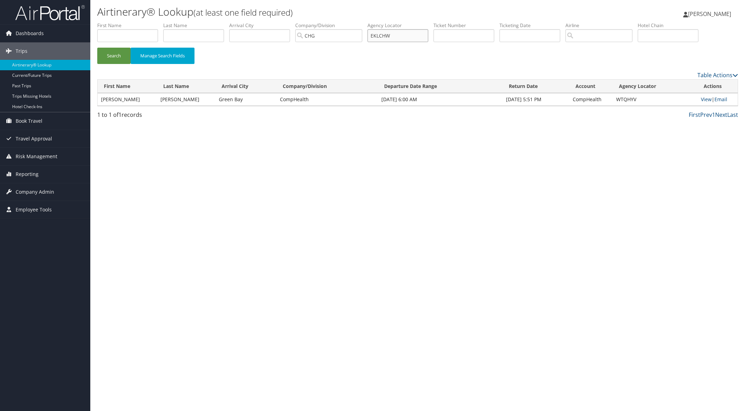
click at [342, 22] on ul "First Name Last Name Departure City Arrival City Company/Division CHG Airport/C…" at bounding box center [417, 22] width 641 height 0
click at [124, 53] on button "Search" at bounding box center [113, 56] width 33 height 16
paste input "WNGCJU"
drag, startPoint x: 119, startPoint y: 57, endPoint x: 111, endPoint y: 45, distance: 13.7
click at [117, 55] on button "Search" at bounding box center [113, 56] width 33 height 16
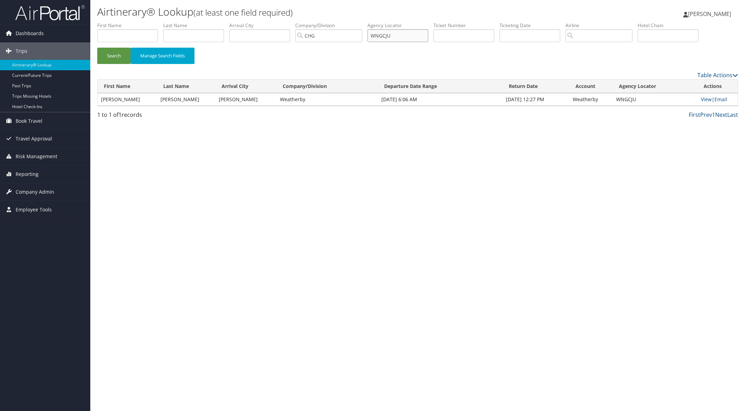
drag, startPoint x: 408, startPoint y: 34, endPoint x: 340, endPoint y: 34, distance: 68.4
click at [355, 22] on ul "First Name Last Name Departure City Arrival City Company/Division CHG Airport/C…" at bounding box center [417, 22] width 641 height 0
paste input "AZCEZF"
click at [118, 55] on button "Search" at bounding box center [113, 56] width 33 height 16
paste input "HBANAO"
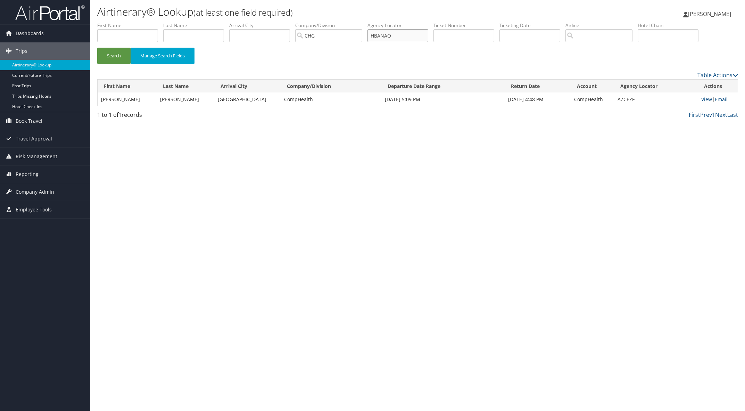
drag, startPoint x: 409, startPoint y: 36, endPoint x: 334, endPoint y: 33, distance: 74.8
click at [334, 22] on ul "First Name Last Name Departure City Arrival City Company/Division CHG Airport/C…" at bounding box center [417, 22] width 641 height 0
drag, startPoint x: 114, startPoint y: 56, endPoint x: 168, endPoint y: 24, distance: 63.0
click at [114, 56] on button "Search" at bounding box center [113, 56] width 33 height 16
click at [117, 52] on button "Search" at bounding box center [113, 56] width 33 height 16
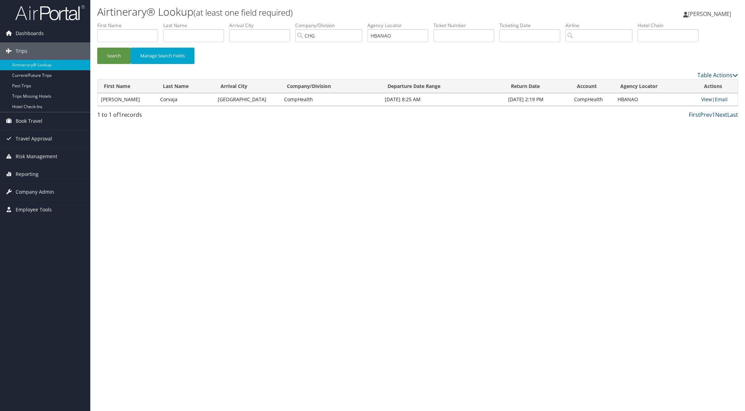
click at [705, 99] on link "View" at bounding box center [706, 99] width 11 height 7
paste input "KLKINA"
click at [119, 56] on button "Search" at bounding box center [113, 56] width 33 height 16
paste input "QSNDV"
drag, startPoint x: 396, startPoint y: 36, endPoint x: 315, endPoint y: 50, distance: 82.1
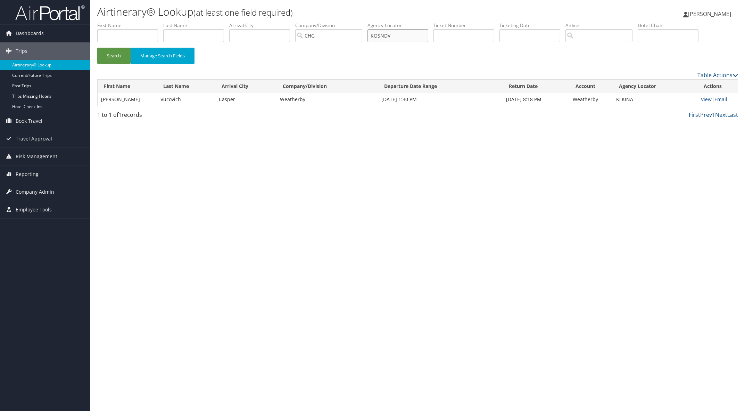
click at [354, 22] on ul "First Name Last Name Departure City Arrival City Company/Division CHG Airport/C…" at bounding box center [417, 22] width 641 height 0
click at [119, 61] on button "Search" at bounding box center [113, 56] width 33 height 16
paste input "HAFFPO"
drag, startPoint x: 402, startPoint y: 35, endPoint x: 315, endPoint y: 46, distance: 88.3
click at [346, 22] on ul "First Name Last Name Departure City Arrival City Company/Division CHG Airport/C…" at bounding box center [417, 22] width 641 height 0
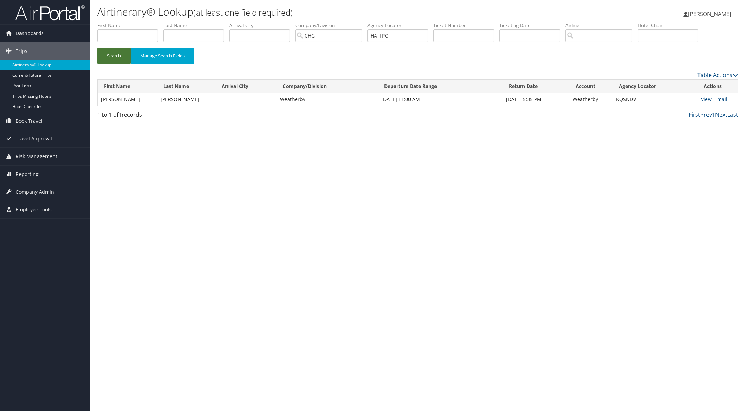
click at [119, 51] on button "Search" at bounding box center [113, 56] width 33 height 16
paste input "EWHWMA"
click at [113, 55] on button "Search" at bounding box center [113, 56] width 33 height 16
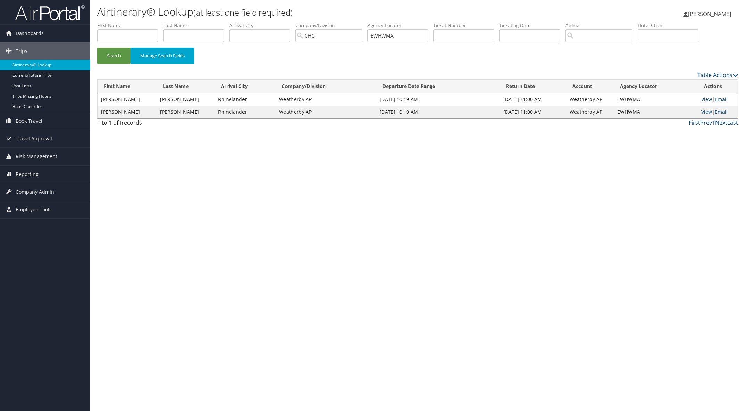
click at [706, 98] on link "View" at bounding box center [706, 99] width 11 height 7
drag, startPoint x: 410, startPoint y: 38, endPoint x: 320, endPoint y: 38, distance: 90.3
click at [359, 22] on ul "First Name Last Name Departure City Arrival City Company/Division CHG Airport/C…" at bounding box center [417, 22] width 641 height 0
paste input "JIQOKT"
click at [112, 51] on button "Search" at bounding box center [113, 56] width 33 height 16
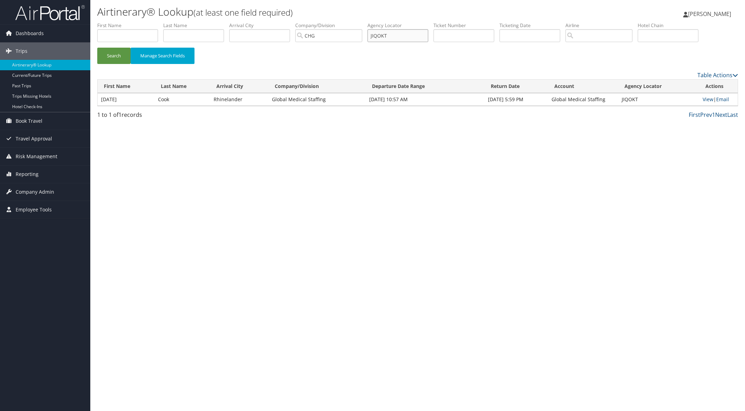
drag, startPoint x: 408, startPoint y: 35, endPoint x: 273, endPoint y: 43, distance: 136.1
click at [336, 22] on ul "First Name Last Name Departure City Arrival City Company/Division CHG Airport/C…" at bounding box center [417, 22] width 641 height 0
paste input "CGVUUU"
drag, startPoint x: 119, startPoint y: 53, endPoint x: 148, endPoint y: 54, distance: 28.5
click at [120, 53] on button "Search" at bounding box center [113, 56] width 33 height 16
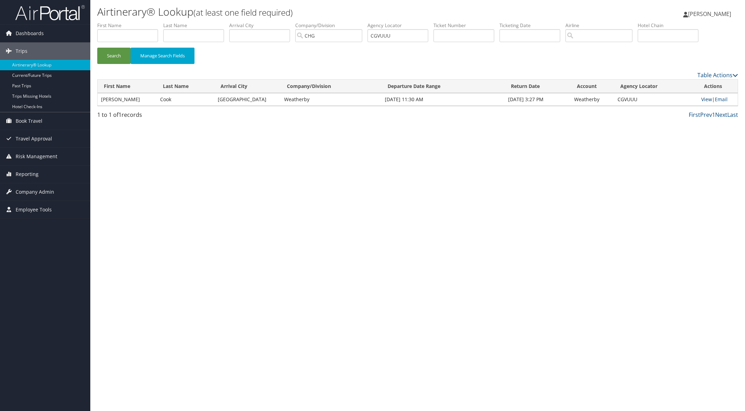
click at [701, 98] on link "View" at bounding box center [706, 99] width 11 height 7
paste input "JHMBRB"
drag, startPoint x: 407, startPoint y: 37, endPoint x: 330, endPoint y: 34, distance: 76.8
click at [336, 22] on ul "First Name Last Name Departure City Arrival City Company/Division CHG Airport/C…" at bounding box center [417, 22] width 641 height 0
drag, startPoint x: 111, startPoint y: 61, endPoint x: 143, endPoint y: 61, distance: 31.6
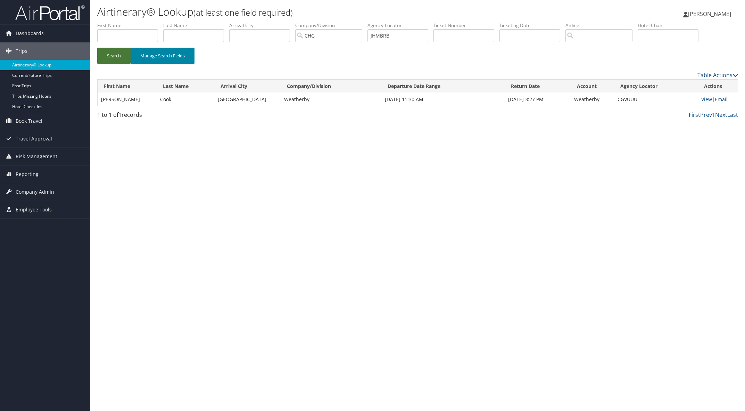
click at [114, 61] on button "Search" at bounding box center [113, 56] width 33 height 16
click at [707, 98] on link "View" at bounding box center [706, 99] width 11 height 7
paste input "LXWJRQ"
type input "LXWJRQ"
click at [119, 55] on button "Search" at bounding box center [113, 56] width 33 height 16
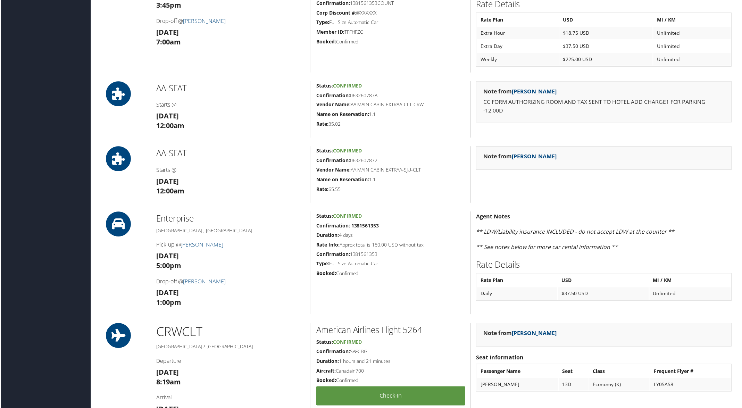
scroll to position [955, 0]
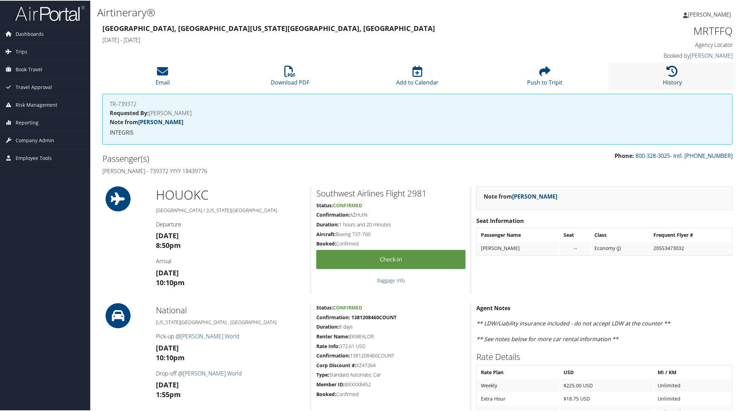
click at [674, 75] on icon at bounding box center [672, 70] width 11 height 11
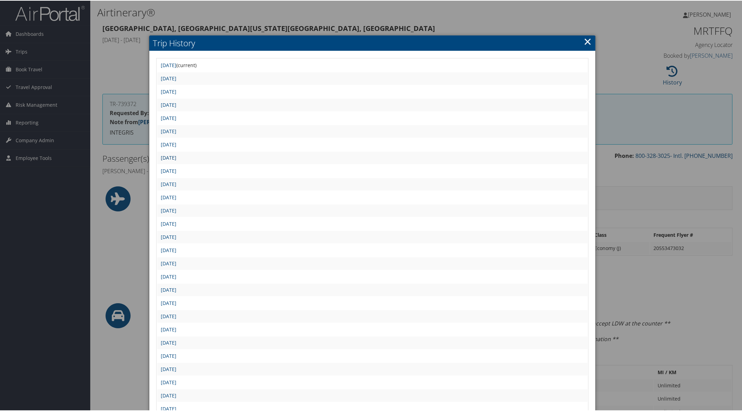
click at [176, 157] on link "[DATE]" at bounding box center [169, 157] width 16 height 7
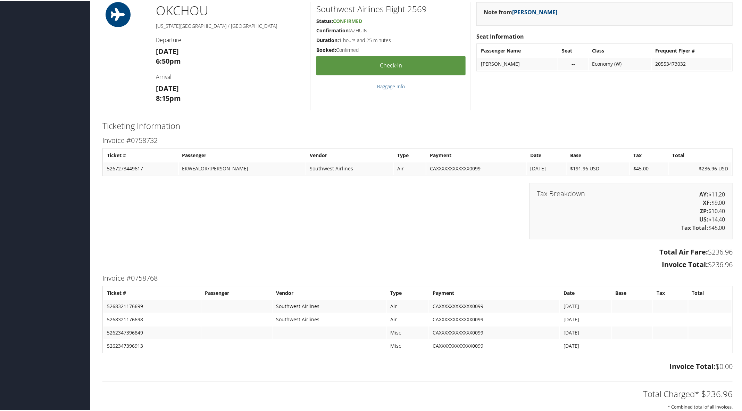
scroll to position [1085, 0]
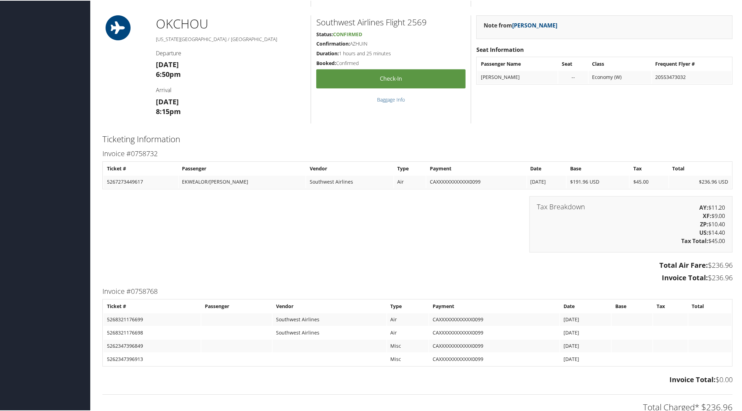
click at [430, 272] on h3 "Invoice Total: $236.96" at bounding box center [417, 277] width 630 height 10
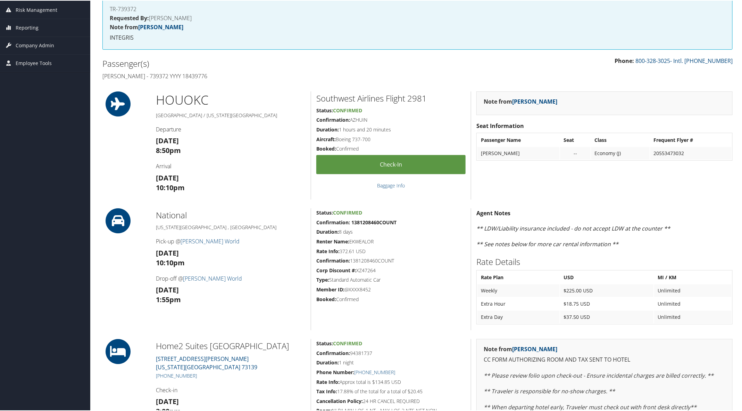
scroll to position [0, 0]
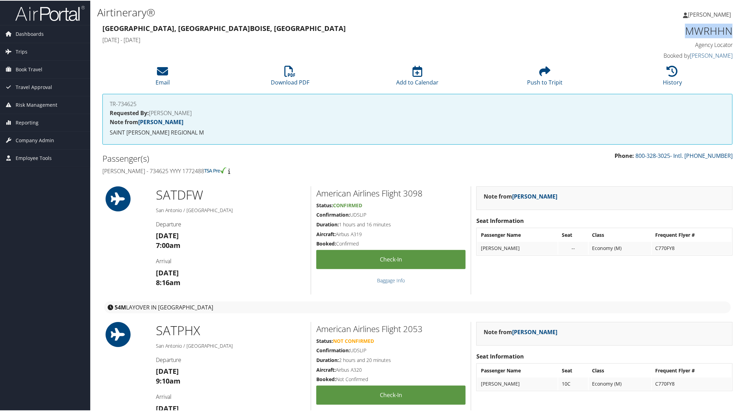
drag, startPoint x: 680, startPoint y: 31, endPoint x: 728, endPoint y: 35, distance: 48.7
click at [728, 35] on h1 "MWRHHN" at bounding box center [658, 30] width 150 height 15
copy h1 "MWRHHN"
drag, startPoint x: 100, startPoint y: 169, endPoint x: 246, endPoint y: 171, distance: 145.9
click at [246, 171] on div "Passenger(s) [PERSON_NAME] - 734625 YYYY 1772488" at bounding box center [257, 164] width 321 height 26
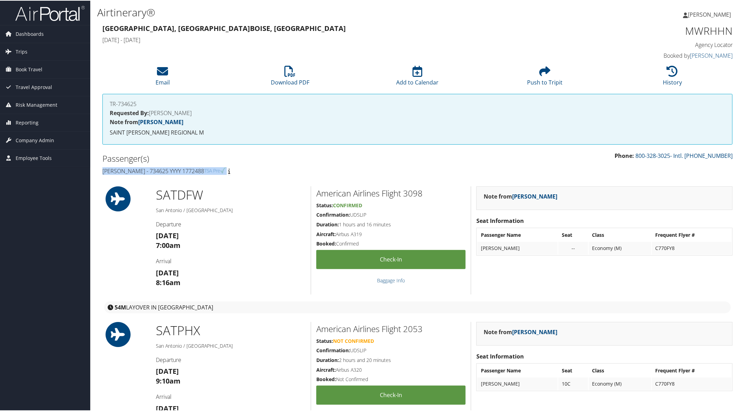
copy h4 "[PERSON_NAME] - 734625 YYYY 1772488"
click at [672, 72] on icon at bounding box center [672, 70] width 11 height 11
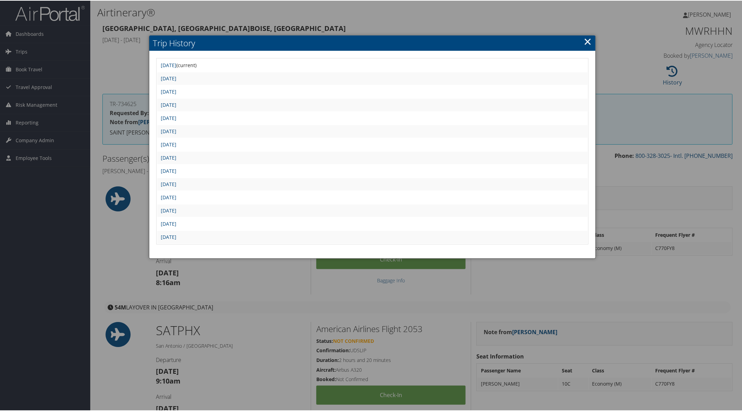
click at [589, 40] on link "×" at bounding box center [588, 41] width 8 height 14
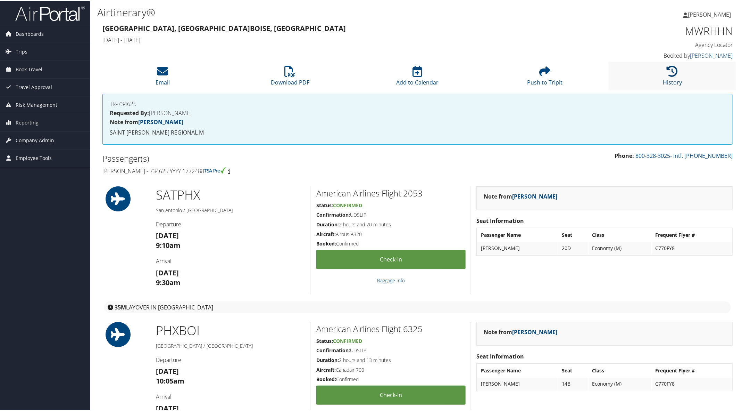
click at [667, 74] on icon at bounding box center [672, 70] width 11 height 11
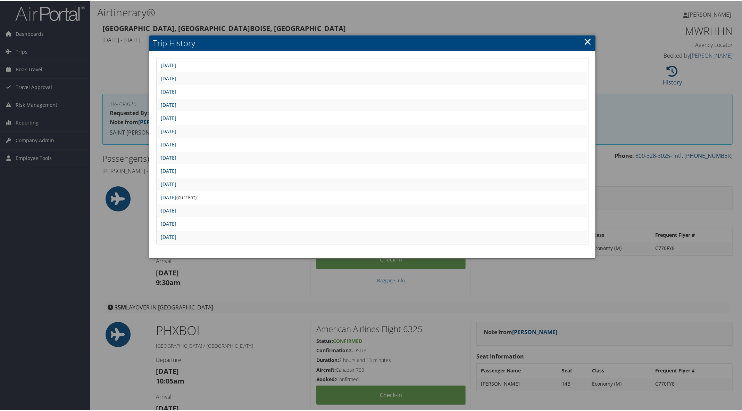
click at [584, 42] on link "×" at bounding box center [588, 41] width 8 height 14
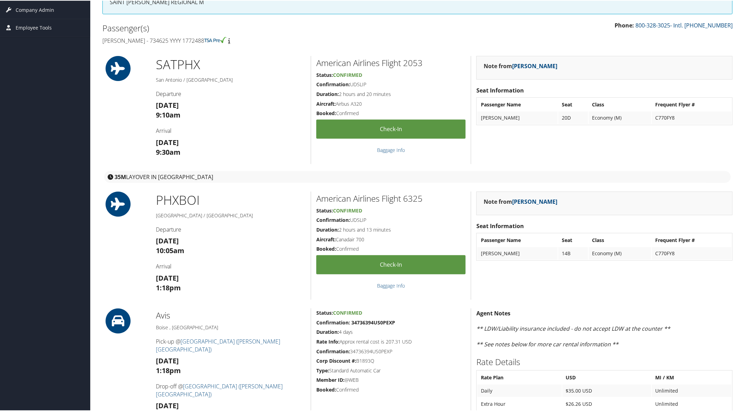
scroll to position [87, 0]
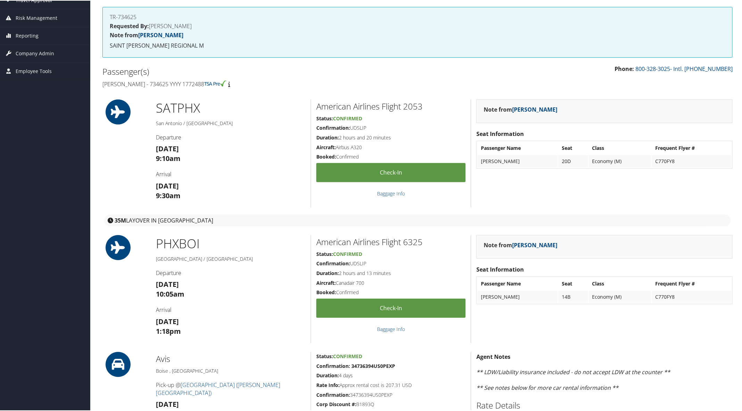
click at [676, 30] on div "TR-734625 Requested By: ALY DOUGLAS Note from Ana Raykovska SAINT ALPHONSUS REG…" at bounding box center [417, 31] width 630 height 51
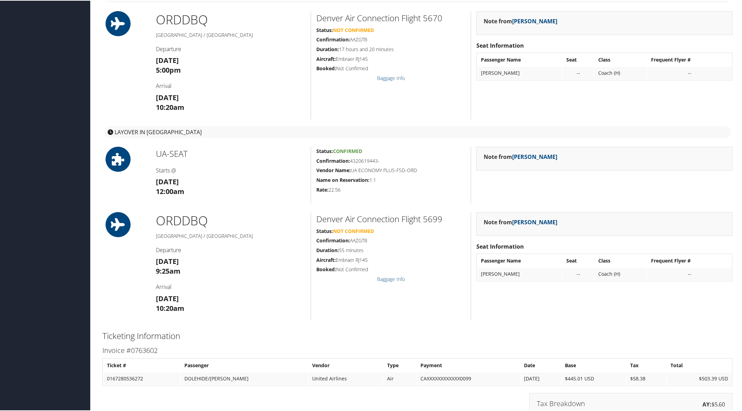
scroll to position [868, 0]
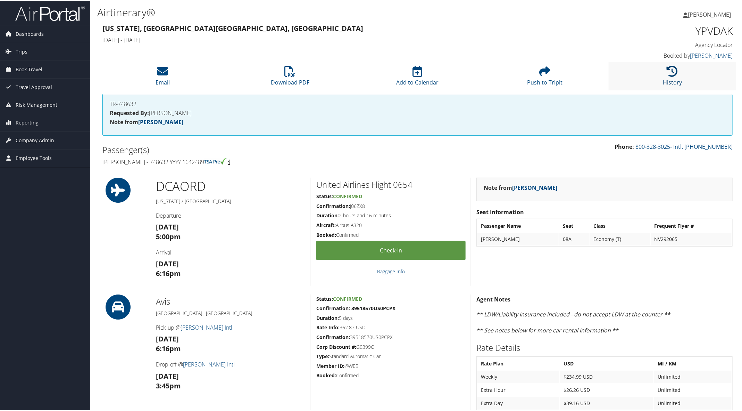
click at [665, 77] on link "History" at bounding box center [672, 77] width 19 height 17
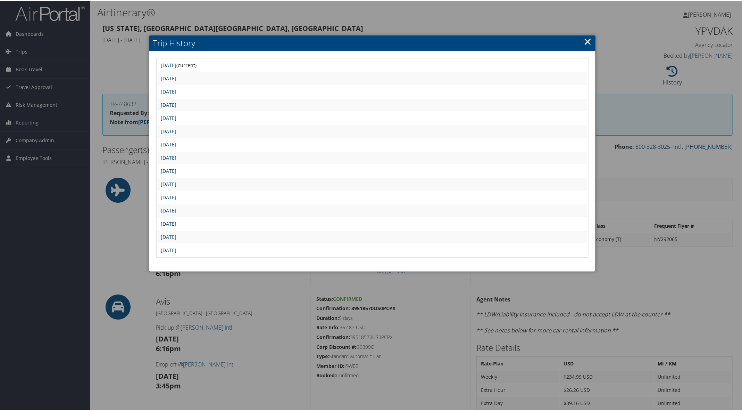
click at [176, 220] on link "Thu Aug 7 13:36:07 MDT 2025" at bounding box center [169, 223] width 16 height 7
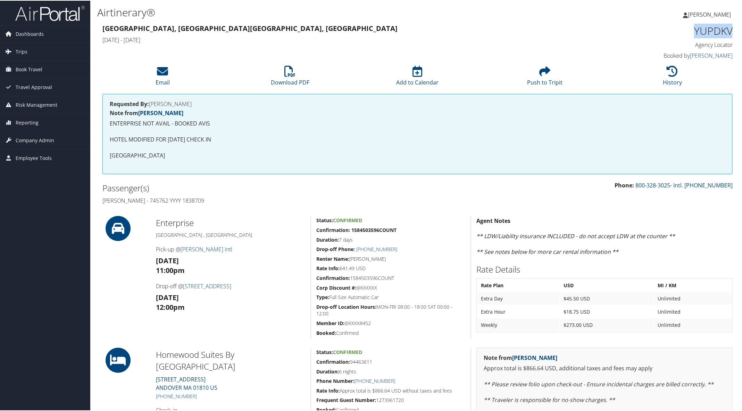
drag, startPoint x: 693, startPoint y: 35, endPoint x: 735, endPoint y: 35, distance: 42.0
copy h1 "YUPDKV"
drag, startPoint x: 98, startPoint y: 196, endPoint x: 231, endPoint y: 204, distance: 133.2
click at [231, 204] on div "Passenger(s) [PERSON_NAME] - 745762 YYYY 1838709" at bounding box center [257, 193] width 321 height 26
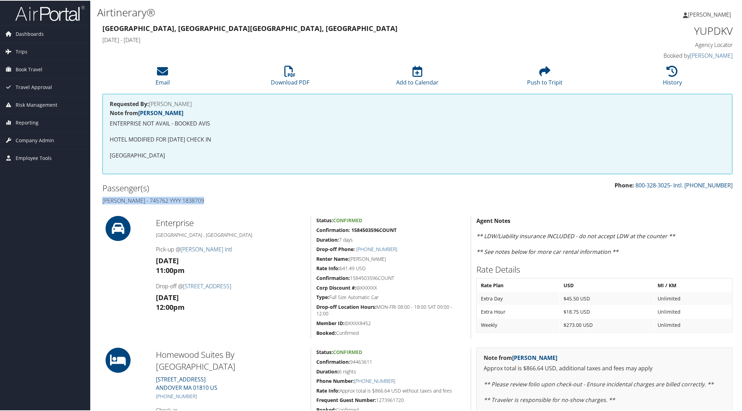
copy h4 "[PERSON_NAME] - 745762 YYYY 1838709"
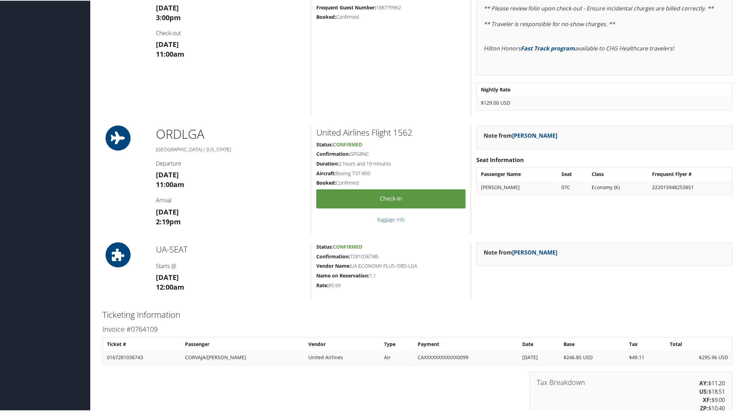
scroll to position [738, 0]
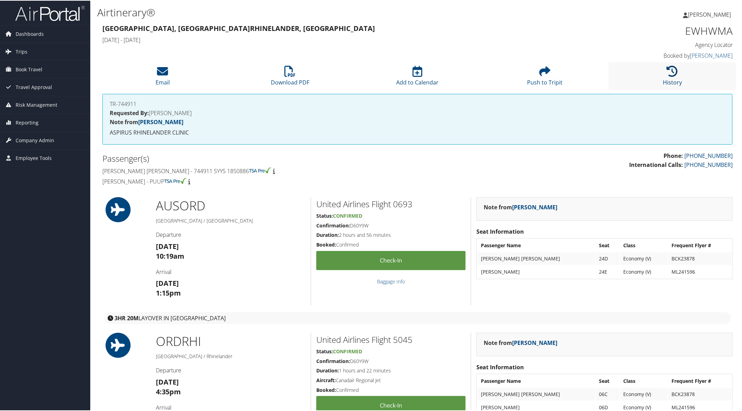
click at [669, 74] on icon at bounding box center [672, 70] width 11 height 11
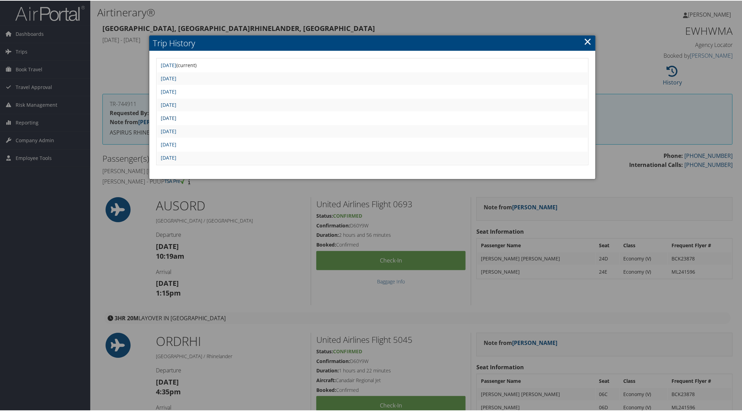
click at [176, 115] on link "Wed Jul 30 18:04:06 MDT 2025" at bounding box center [169, 117] width 16 height 7
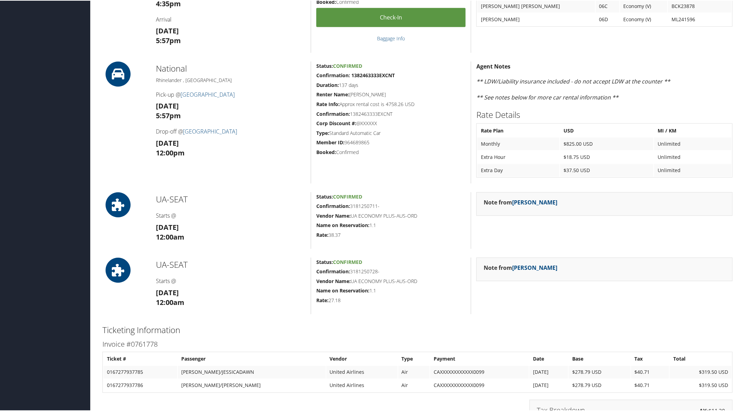
scroll to position [391, 0]
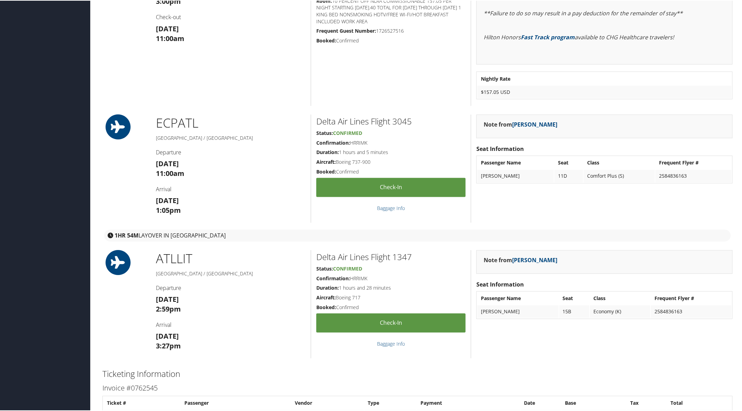
scroll to position [651, 0]
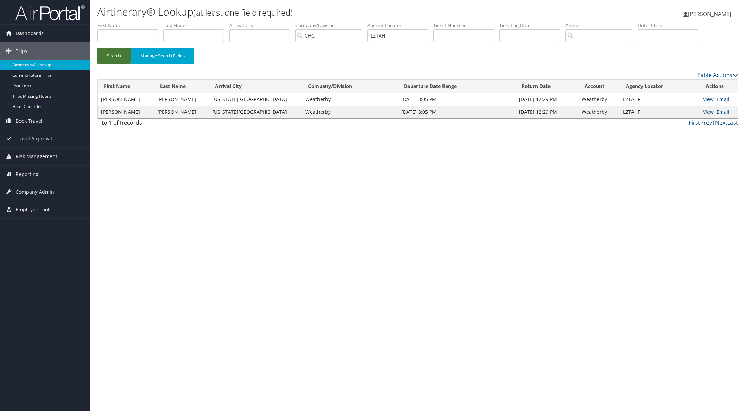
drag, startPoint x: 115, startPoint y: 57, endPoint x: 102, endPoint y: 39, distance: 22.0
click at [114, 56] on button "Search" at bounding box center [113, 56] width 33 height 16
drag, startPoint x: 405, startPoint y: 35, endPoint x: 311, endPoint y: 35, distance: 94.1
click at [316, 22] on ul "First Name Last Name Departure City Arrival City Company/Division CHG Airport/C…" at bounding box center [417, 22] width 641 height 0
paste input "OYYVXH"
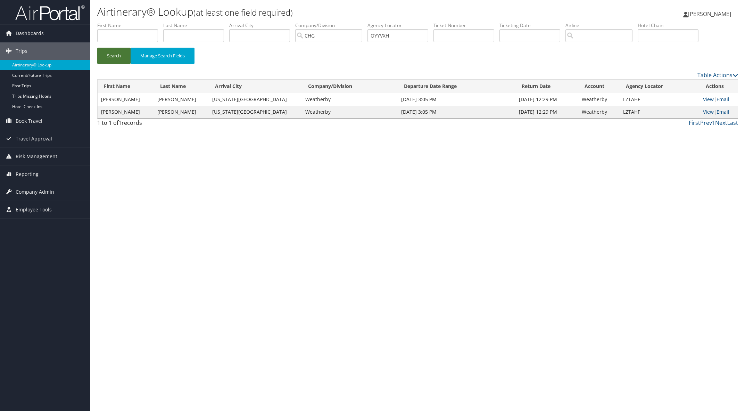
click at [116, 53] on button "Search" at bounding box center [113, 56] width 33 height 16
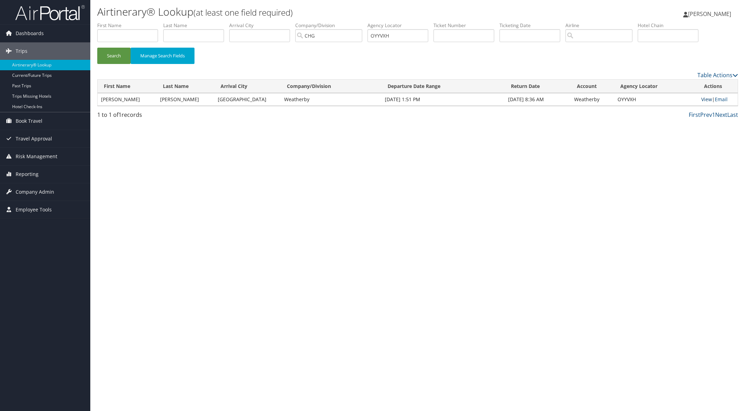
click at [702, 101] on link "View" at bounding box center [706, 99] width 11 height 7
drag, startPoint x: 401, startPoint y: 32, endPoint x: 355, endPoint y: 35, distance: 46.0
click at [356, 22] on ul "First Name Last Name Departure City Arrival City Company/Division CHG Airport/C…" at bounding box center [417, 22] width 641 height 0
paste input "NQKDNL"
click at [118, 54] on button "Search" at bounding box center [113, 56] width 33 height 16
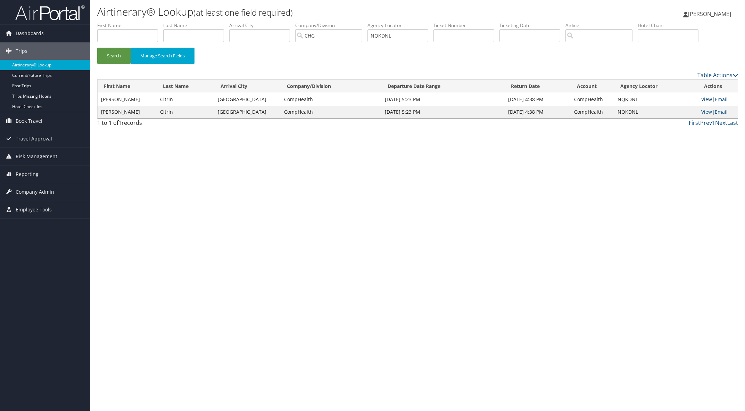
click at [704, 98] on link "View" at bounding box center [706, 99] width 11 height 7
paste input "IKTNCR"
drag, startPoint x: 414, startPoint y: 36, endPoint x: 333, endPoint y: 40, distance: 80.7
click at [349, 22] on ul "First Name Last Name Departure City Arrival City Company/Division CHG Airport/C…" at bounding box center [417, 22] width 641 height 0
drag, startPoint x: 114, startPoint y: 56, endPoint x: 114, endPoint y: 44, distance: 12.2
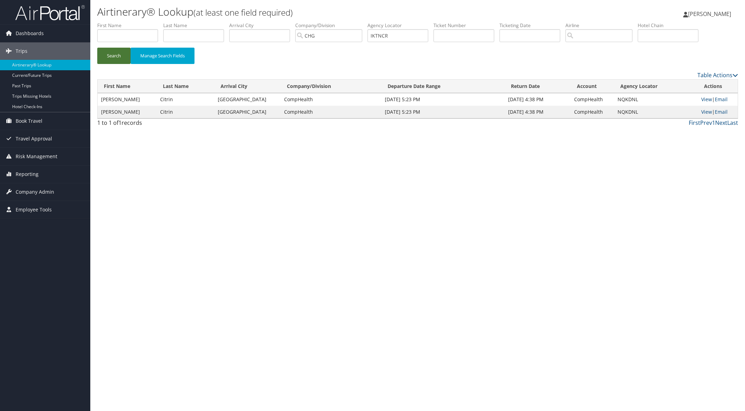
click at [114, 55] on button "Search" at bounding box center [113, 56] width 33 height 16
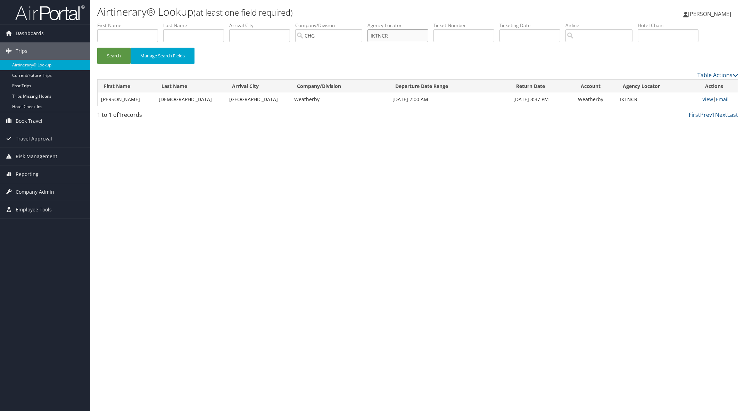
paste input "JJQKBZ"
click at [112, 55] on button "Search" at bounding box center [113, 56] width 33 height 16
paste input "NUTOBG"
drag, startPoint x: 399, startPoint y: 37, endPoint x: 259, endPoint y: 48, distance: 140.0
click at [317, 22] on ul "First Name Last Name Departure City Arrival City Company/Division CHG Airport/C…" at bounding box center [417, 22] width 641 height 0
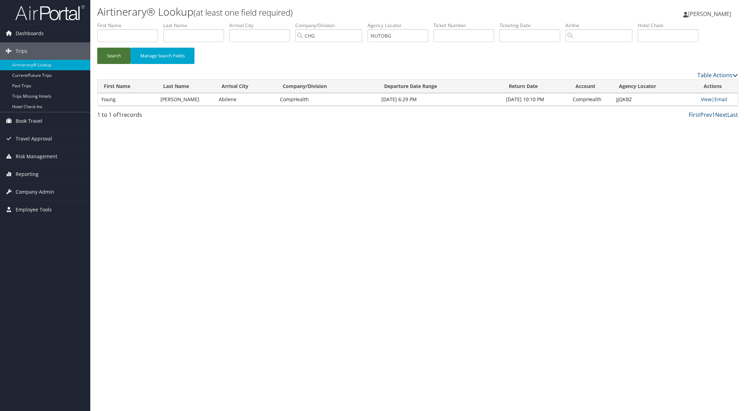
click at [109, 59] on button "Search" at bounding box center [113, 56] width 33 height 16
click at [707, 101] on link "View" at bounding box center [706, 99] width 11 height 7
paste input "IHFMI"
click at [115, 56] on button "Search" at bounding box center [113, 56] width 33 height 16
drag, startPoint x: 400, startPoint y: 35, endPoint x: 318, endPoint y: 38, distance: 82.0
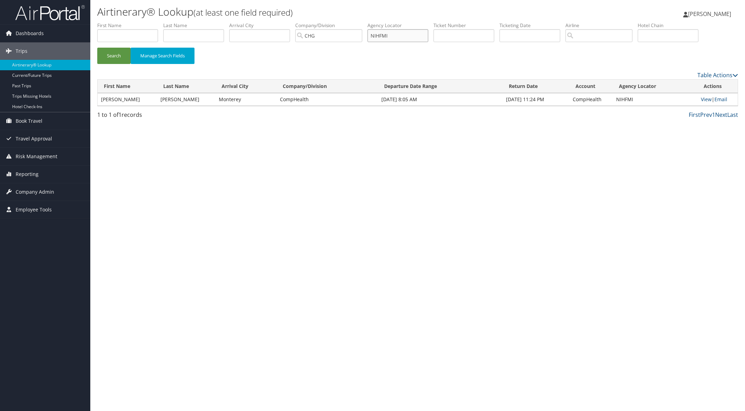
click at [326, 22] on ul "First Name Last Name Departure City Arrival City Company/Division CHG Airport/C…" at bounding box center [417, 22] width 641 height 0
paste input "SZIYPQ"
click at [120, 51] on button "Search" at bounding box center [113, 56] width 33 height 16
paste input "JLOAPO"
drag, startPoint x: 400, startPoint y: 37, endPoint x: 338, endPoint y: 33, distance: 62.3
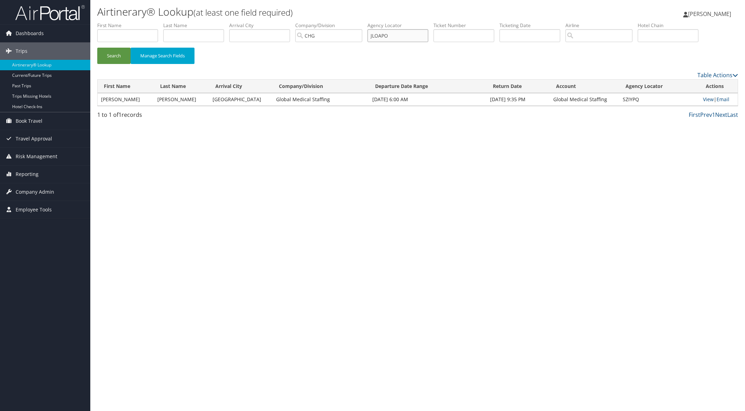
click at [348, 22] on ul "First Name Last Name Departure City Arrival City Company/Division CHG Airport/C…" at bounding box center [417, 22] width 641 height 0
click at [120, 51] on button "Search" at bounding box center [113, 56] width 33 height 16
paste input "CSBWVH"
click at [115, 53] on button "Search" at bounding box center [113, 56] width 33 height 16
drag, startPoint x: 404, startPoint y: 33, endPoint x: 349, endPoint y: 37, distance: 54.6
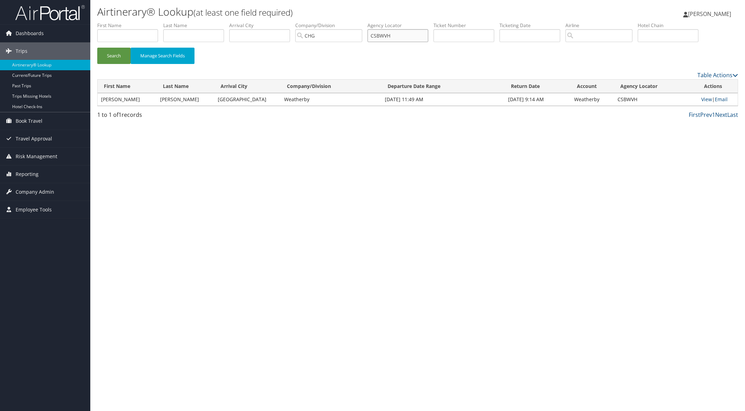
click at [362, 22] on ul "First Name Last Name Departure City Arrival City Company/Division CHG Airport/C…" at bounding box center [417, 22] width 641 height 0
paste input "NXAXKF"
drag, startPoint x: 111, startPoint y: 58, endPoint x: 115, endPoint y: 56, distance: 5.0
click at [111, 58] on button "Search" at bounding box center [113, 56] width 33 height 16
drag, startPoint x: 400, startPoint y: 36, endPoint x: 351, endPoint y: 35, distance: 48.6
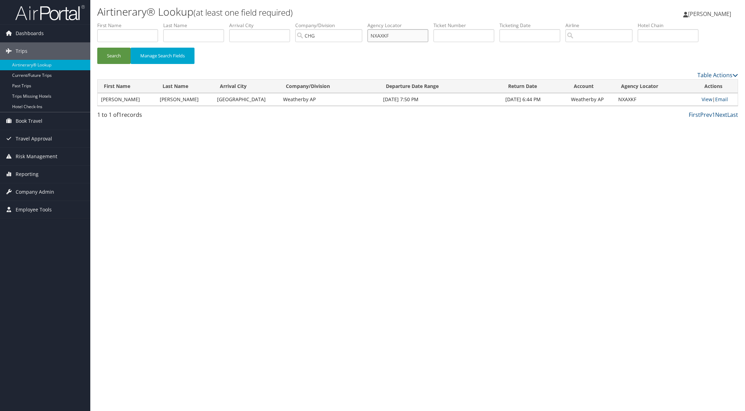
click at [356, 22] on ul "First Name Last Name Departure City Arrival City Company/Division CHG Airport/C…" at bounding box center [417, 22] width 641 height 0
paste input "GYZZDW"
click at [127, 53] on button "Search" at bounding box center [113, 56] width 33 height 16
paste input "OYIFOM"
drag, startPoint x: 400, startPoint y: 37, endPoint x: 310, endPoint y: 42, distance: 90.1
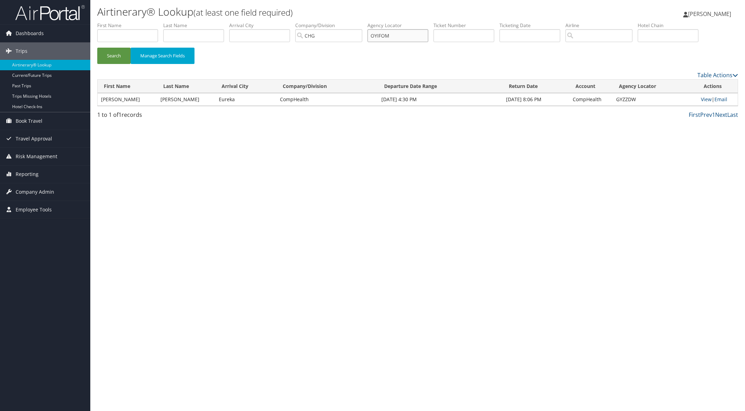
click at [359, 22] on ul "First Name Last Name Departure City Arrival City Company/Division CHG Airport/C…" at bounding box center [417, 22] width 641 height 0
click at [123, 55] on button "Search" at bounding box center [113, 56] width 33 height 16
paste input "FPSHBC"
click at [117, 56] on button "Search" at bounding box center [113, 56] width 33 height 16
paste input "ADOVN"
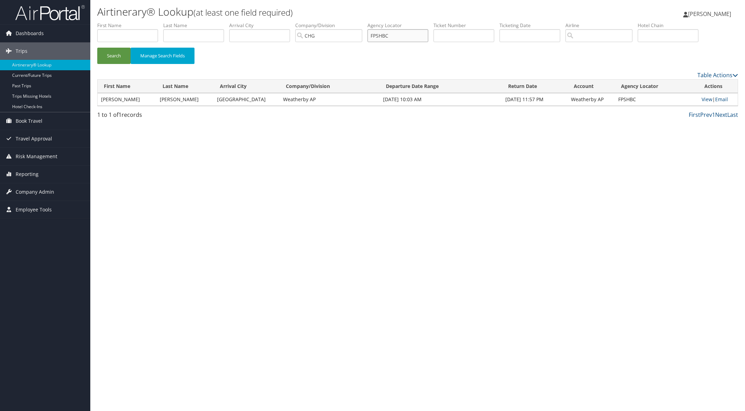
drag, startPoint x: 398, startPoint y: 35, endPoint x: 351, endPoint y: 33, distance: 47.3
click at [355, 22] on ul "First Name Last Name Departure City Arrival City Company/Division CHG Airport/C…" at bounding box center [417, 22] width 641 height 0
click at [119, 55] on button "Search" at bounding box center [113, 56] width 33 height 16
paste input "HUYNYH"
drag, startPoint x: 102, startPoint y: 51, endPoint x: 141, endPoint y: 58, distance: 39.6
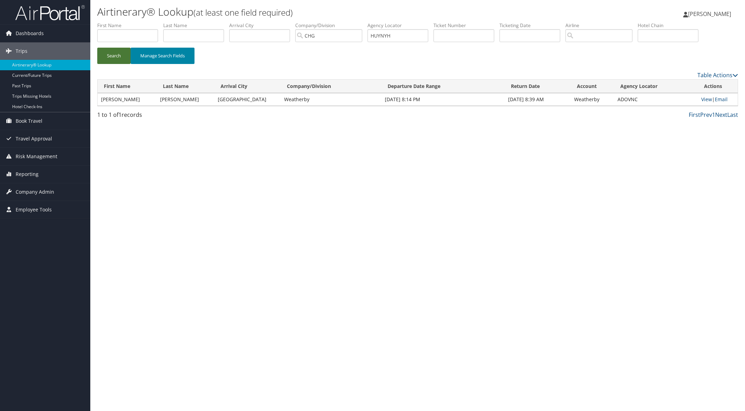
click at [105, 51] on button "Search" at bounding box center [113, 56] width 33 height 16
click at [706, 100] on link "View" at bounding box center [706, 99] width 11 height 7
drag, startPoint x: 401, startPoint y: 35, endPoint x: 363, endPoint y: 34, distance: 38.2
click at [367, 22] on ul "First Name Last Name Departure City Arrival City Company/Division CHG Airport/C…" at bounding box center [417, 22] width 641 height 0
paste input "WRVEUJ"
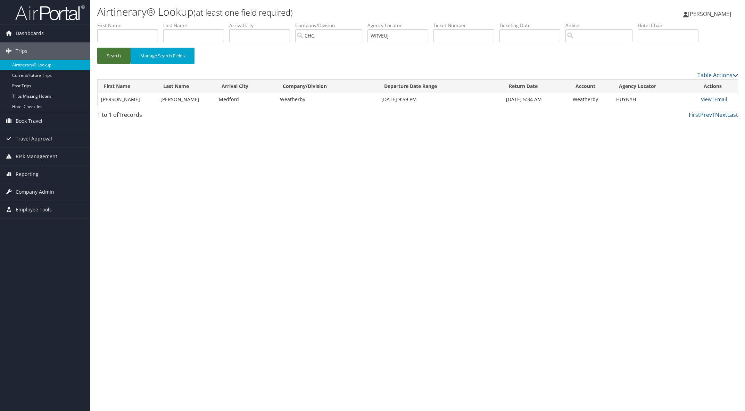
click at [104, 52] on button "Search" at bounding box center [113, 56] width 33 height 16
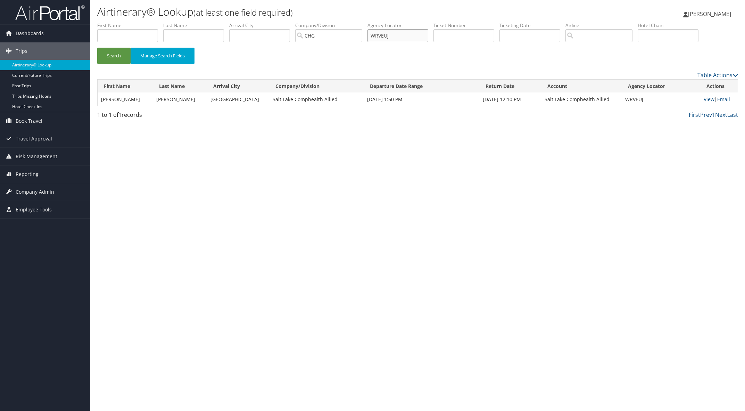
drag, startPoint x: 400, startPoint y: 35, endPoint x: 369, endPoint y: 32, distance: 31.8
click at [369, 22] on ul "First Name Last Name Departure City Arrival City Company/Division CHG Airport/C…" at bounding box center [417, 22] width 641 height 0
paste input "QGKVUK"
click at [127, 57] on button "Search" at bounding box center [113, 56] width 33 height 16
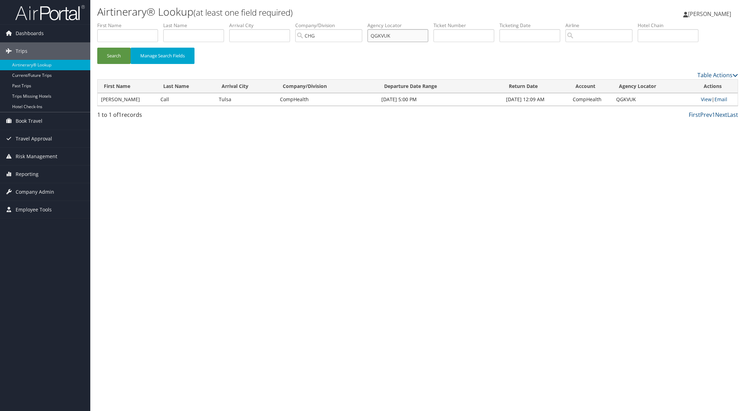
drag, startPoint x: 407, startPoint y: 35, endPoint x: 361, endPoint y: 29, distance: 45.9
click at [361, 22] on ul "First Name Last Name Departure City Arrival City Company/Division CHG Airport/C…" at bounding box center [417, 22] width 641 height 0
paste input "WBNCMF"
drag, startPoint x: 121, startPoint y: 56, endPoint x: 113, endPoint y: 39, distance: 18.8
click at [121, 56] on button "Search" at bounding box center [113, 56] width 33 height 16
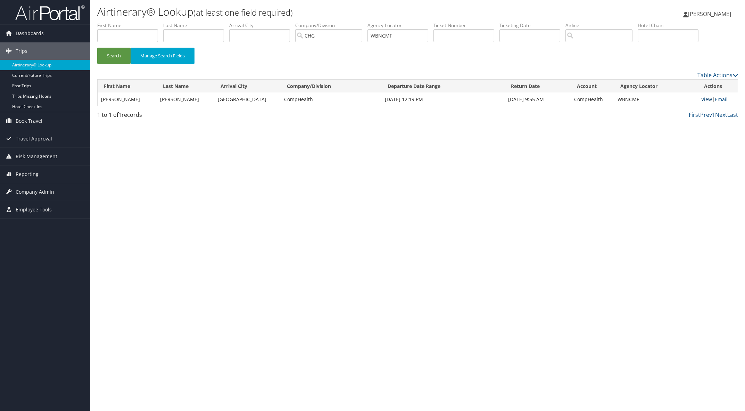
click at [704, 97] on link "View" at bounding box center [706, 99] width 11 height 7
paste input "KJFGOO"
drag, startPoint x: 405, startPoint y: 36, endPoint x: 296, endPoint y: 45, distance: 110.2
click at [318, 22] on ul "First Name Last Name Departure City Arrival City Company/Division CHG Airport/C…" at bounding box center [417, 22] width 641 height 0
type input "KJFGOO"
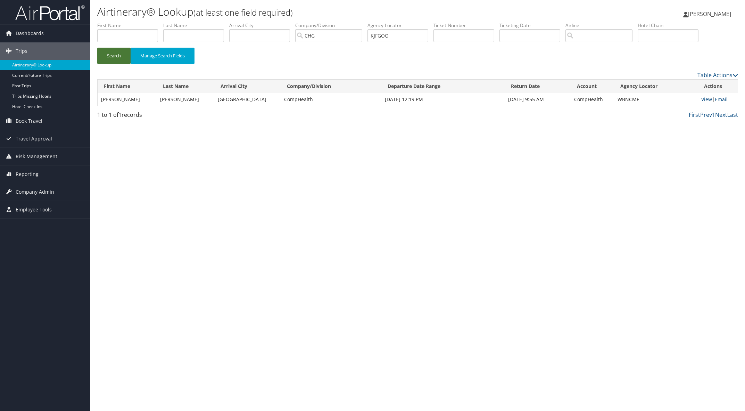
drag, startPoint x: 119, startPoint y: 56, endPoint x: 122, endPoint y: 54, distance: 3.6
click at [120, 54] on button "Search" at bounding box center [113, 56] width 33 height 16
click at [704, 100] on link "View" at bounding box center [706, 99] width 11 height 7
type input "CHGKJFGOO"
drag, startPoint x: 404, startPoint y: 36, endPoint x: 370, endPoint y: 34, distance: 33.7
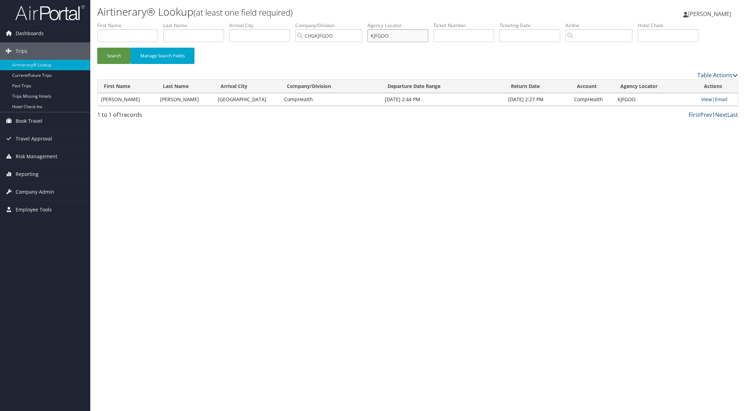
click at [370, 22] on ul "First Name Last Name Departure City Arrival City Company/Division CHGKJFGOO Air…" at bounding box center [417, 22] width 641 height 0
paste input "LUWGDD"
type input "LUWGDD"
drag, startPoint x: 345, startPoint y: 35, endPoint x: 239, endPoint y: 34, distance: 106.3
click at [239, 22] on ul "First Name Last Name Departure City Arrival City Company/Division CHGKJFGOO Air…" at bounding box center [417, 22] width 641 height 0
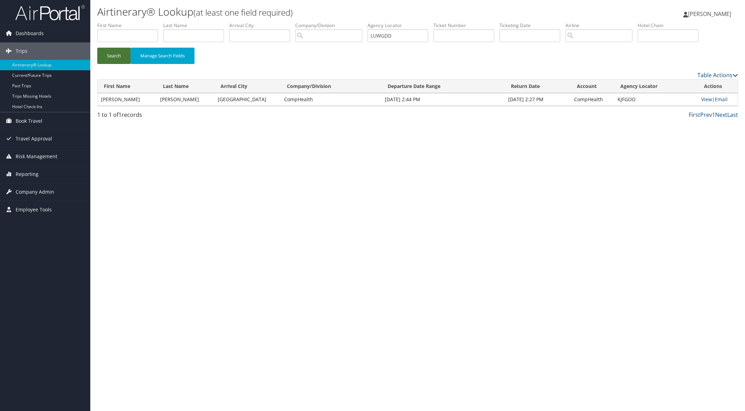
drag, startPoint x: 121, startPoint y: 56, endPoint x: 102, endPoint y: 1, distance: 58.4
click at [121, 56] on button "Search" at bounding box center [113, 56] width 33 height 16
drag, startPoint x: 399, startPoint y: 33, endPoint x: 281, endPoint y: 35, distance: 118.1
click at [327, 22] on ul "First Name Last Name Departure City Arrival City Company/Division Airport/City …" at bounding box center [417, 22] width 641 height 0
paste input "KWFWNH"
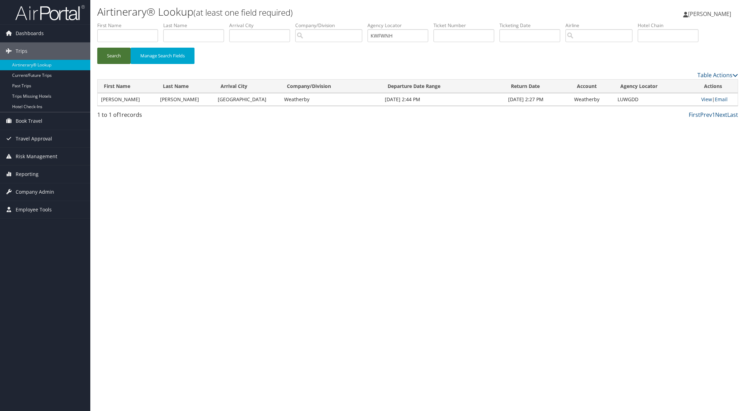
click at [112, 56] on button "Search" at bounding box center [113, 56] width 33 height 16
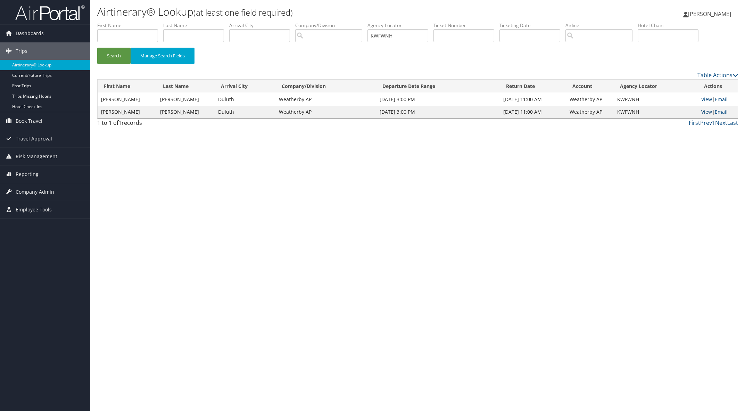
click at [703, 113] on link "View" at bounding box center [706, 111] width 11 height 7
click at [703, 99] on link "View" at bounding box center [706, 99] width 11 height 7
paste input "OUWGUU"
drag, startPoint x: 408, startPoint y: 33, endPoint x: 333, endPoint y: 37, distance: 75.8
click at [339, 22] on ul "First Name Last Name Departure City Arrival City Company/Division Airport/City …" at bounding box center [417, 22] width 641 height 0
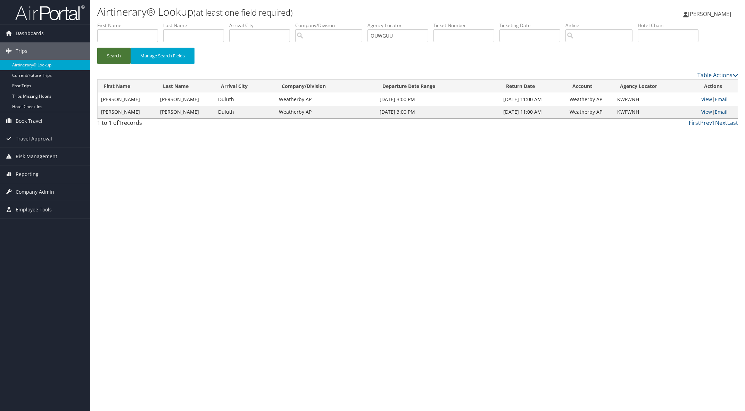
click at [117, 53] on button "Search" at bounding box center [113, 56] width 33 height 16
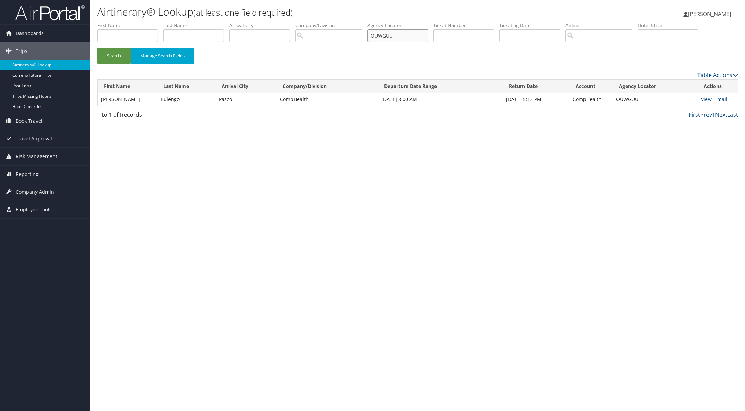
paste input "GCKBMZ"
click at [127, 54] on button "Search" at bounding box center [113, 56] width 33 height 16
paste input "HQJUBY"
drag, startPoint x: 406, startPoint y: 36, endPoint x: 184, endPoint y: 57, distance: 222.8
click at [208, 53] on form "First Name Last Name Departure City Arrival City Company/Division Airport/City …" at bounding box center [417, 46] width 641 height 49
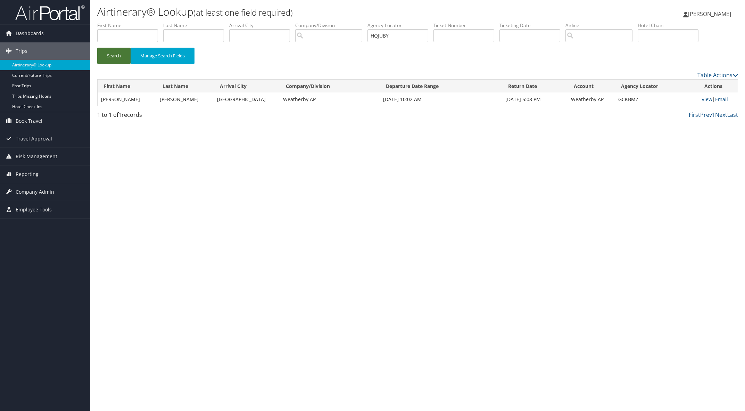
click at [113, 57] on button "Search" at bounding box center [113, 56] width 33 height 16
click at [701, 97] on link "View" at bounding box center [706, 99] width 11 height 7
paste input "CXNCBJ"
drag, startPoint x: 110, startPoint y: 60, endPoint x: 111, endPoint y: 52, distance: 8.2
click at [110, 60] on button "Search" at bounding box center [113, 56] width 33 height 16
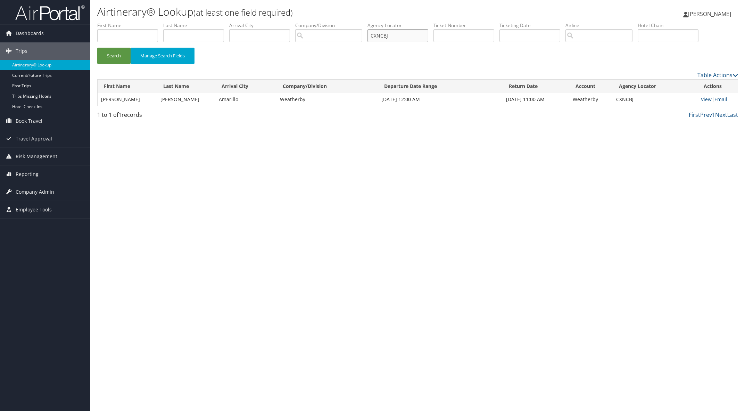
drag, startPoint x: 398, startPoint y: 36, endPoint x: 291, endPoint y: 40, distance: 107.4
click at [347, 22] on ul "First Name Last Name Departure City Arrival City Company/Division Airport/City …" at bounding box center [417, 22] width 641 height 0
paste input "KVCNRC"
click at [110, 52] on button "Search" at bounding box center [113, 56] width 33 height 16
drag, startPoint x: 402, startPoint y: 37, endPoint x: 340, endPoint y: 36, distance: 62.2
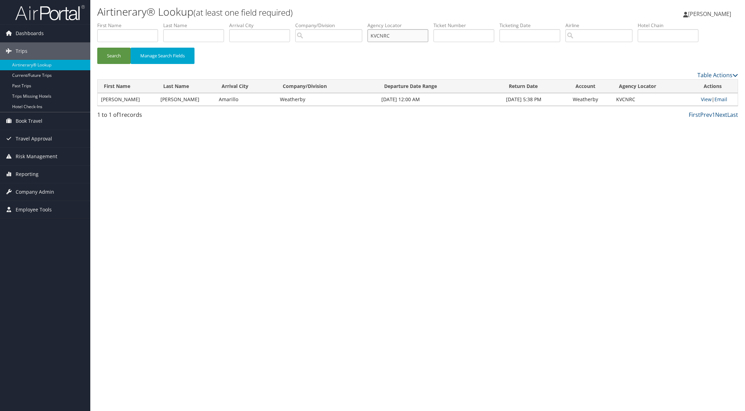
click at [340, 22] on ul "First Name Last Name Departure City Arrival City Company/Division Airport/City …" at bounding box center [417, 22] width 641 height 0
paste input "ELQGNU"
click at [124, 53] on button "Search" at bounding box center [113, 56] width 33 height 16
paste input "UGBIJA"
drag, startPoint x: 401, startPoint y: 35, endPoint x: 292, endPoint y: 30, distance: 108.9
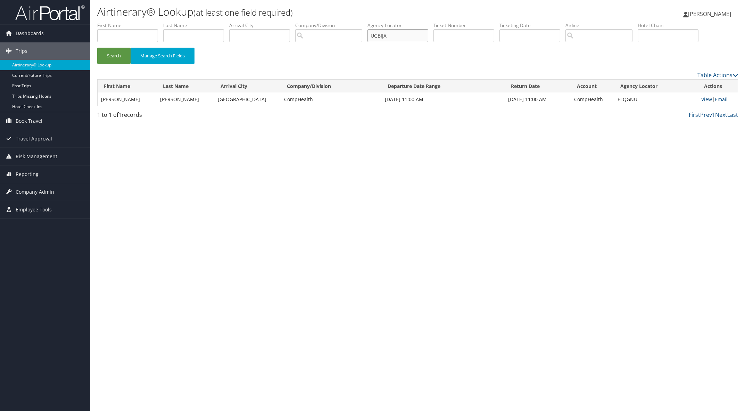
click at [296, 22] on ul "First Name Last Name Departure City Arrival City Company/Division Airport/City …" at bounding box center [417, 22] width 641 height 0
type input "UGBIJA"
click at [113, 52] on button "Search" at bounding box center [113, 56] width 33 height 16
type input "UGBIJA"
paste input "FMSJQK"
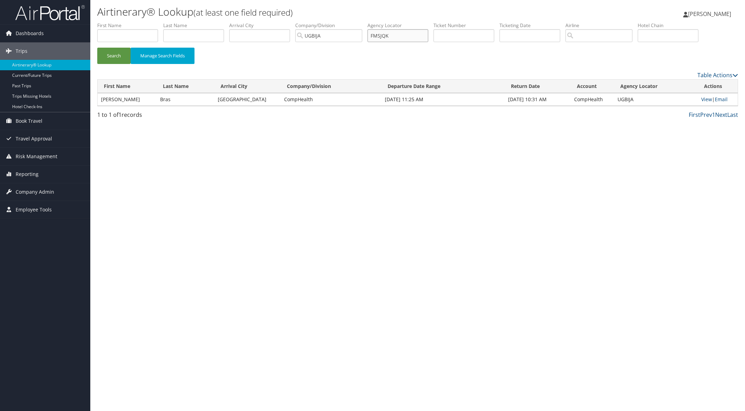
drag, startPoint x: 405, startPoint y: 33, endPoint x: 322, endPoint y: 37, distance: 83.1
click at [336, 22] on ul "First Name Last Name Departure City Arrival City Company/Division UGBIJA Airpor…" at bounding box center [417, 22] width 641 height 0
type input "FMSJQK"
drag, startPoint x: 333, startPoint y: 34, endPoint x: 249, endPoint y: 34, distance: 84.7
click at [249, 22] on ul "First Name Last Name Departure City Arrival City Company/Division UGBIJA Airpor…" at bounding box center [417, 22] width 641 height 0
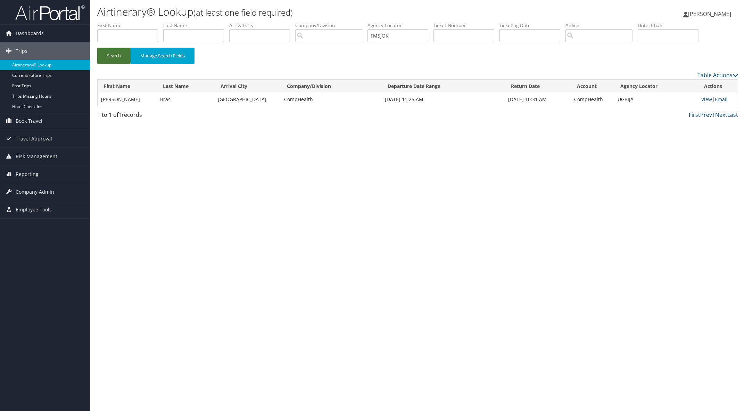
drag, startPoint x: 119, startPoint y: 56, endPoint x: 116, endPoint y: 43, distance: 12.6
click at [119, 54] on button "Search" at bounding box center [113, 56] width 33 height 16
drag, startPoint x: 404, startPoint y: 34, endPoint x: 306, endPoint y: 42, distance: 98.2
click at [338, 22] on ul "First Name Last Name Departure City Arrival City Company/Division Airport/City …" at bounding box center [417, 22] width 641 height 0
paste input "NPVKHO"
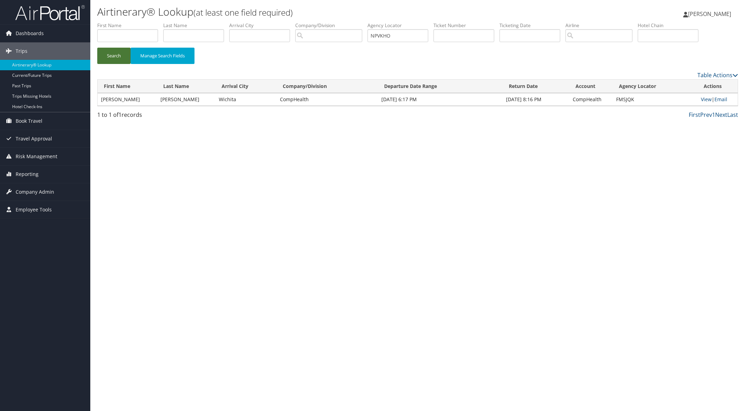
click at [120, 51] on button "Search" at bounding box center [113, 56] width 33 height 16
click at [703, 100] on link "View" at bounding box center [706, 99] width 11 height 7
paste input "AEMMHU"
drag, startPoint x: 402, startPoint y: 37, endPoint x: 225, endPoint y: 33, distance: 177.5
click at [275, 22] on ul "First Name Last Name Departure City Arrival City Company/Division Airport/City …" at bounding box center [417, 22] width 641 height 0
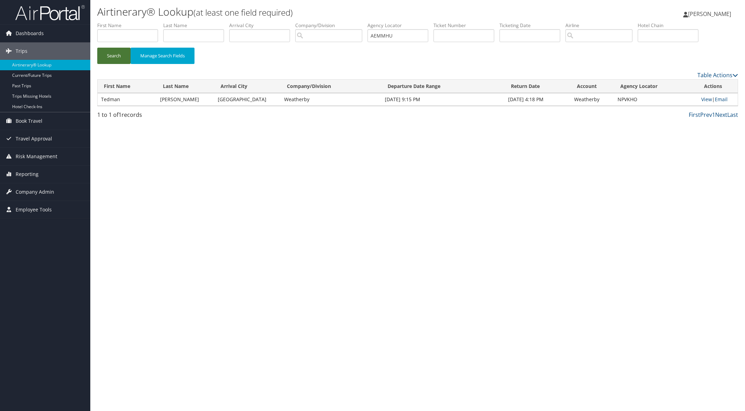
drag, startPoint x: 107, startPoint y: 55, endPoint x: 145, endPoint y: 61, distance: 38.7
click at [110, 55] on button "Search" at bounding box center [113, 56] width 33 height 16
paste input "WSELLX"
click at [108, 52] on button "Search" at bounding box center [113, 56] width 33 height 16
drag, startPoint x: 404, startPoint y: 35, endPoint x: 329, endPoint y: 37, distance: 74.4
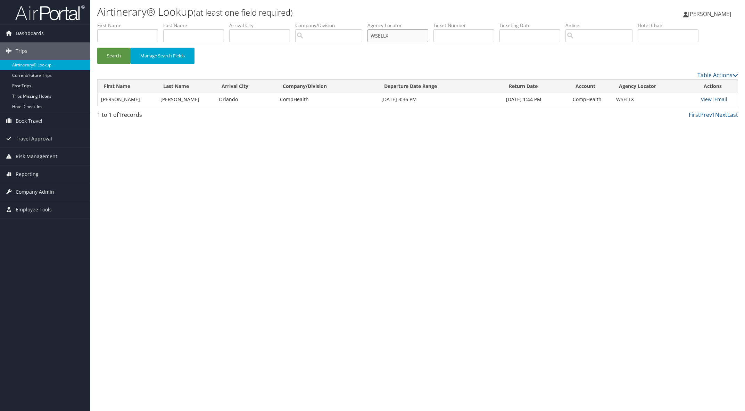
click at [355, 22] on ul "First Name Last Name Departure City Arrival City Company/Division Airport/City …" at bounding box center [417, 22] width 641 height 0
paste input "ALWPBE"
drag, startPoint x: 117, startPoint y: 55, endPoint x: 133, endPoint y: 53, distance: 16.1
click at [117, 55] on button "Search" at bounding box center [113, 56] width 33 height 16
click at [702, 100] on link "View" at bounding box center [706, 99] width 11 height 7
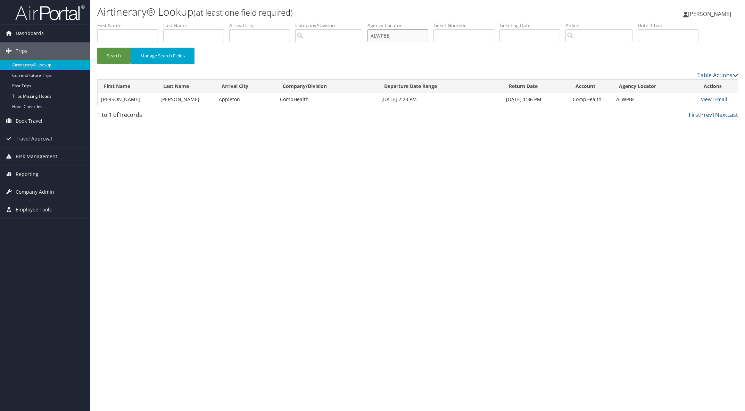
paste input "GLLUQW"
drag, startPoint x: 398, startPoint y: 35, endPoint x: 179, endPoint y: 53, distance: 219.9
click at [234, 22] on ul "First Name Last Name Departure City Arrival City Company/Division Airport/City …" at bounding box center [417, 22] width 641 height 0
click at [117, 58] on button "Search" at bounding box center [113, 56] width 33 height 16
paste input "MVBNFN"
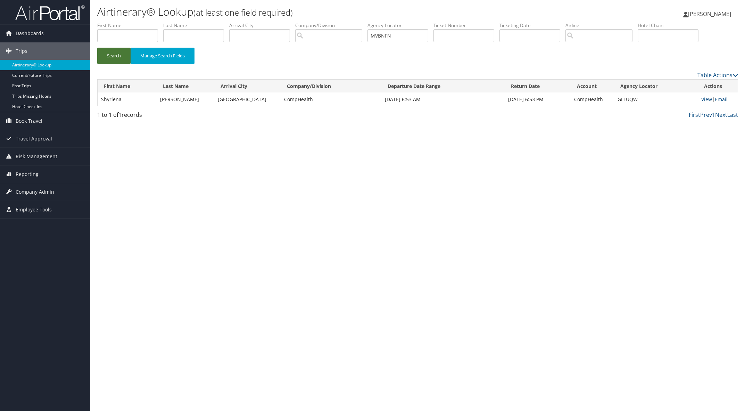
click at [110, 52] on button "Search" at bounding box center [113, 56] width 33 height 16
drag, startPoint x: 404, startPoint y: 37, endPoint x: 308, endPoint y: 39, distance: 95.5
click at [332, 22] on ul "First Name Last Name Departure City Arrival City Company/Division Airport/City …" at bounding box center [417, 22] width 641 height 0
paste input "LBKIT"
click at [116, 53] on button "Search" at bounding box center [113, 56] width 33 height 16
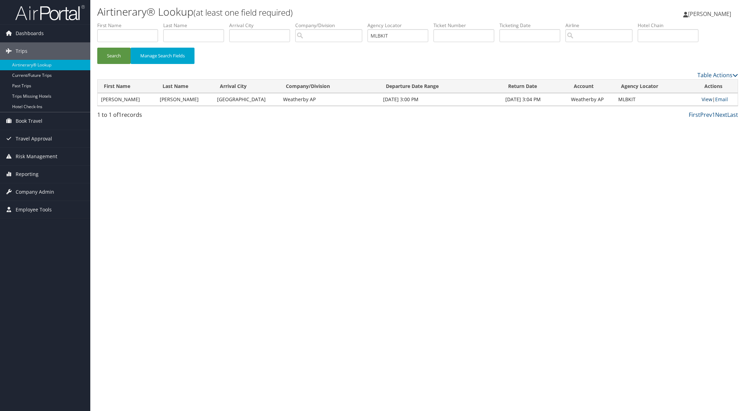
click at [702, 99] on link "View" at bounding box center [707, 99] width 11 height 7
drag, startPoint x: 398, startPoint y: 35, endPoint x: 361, endPoint y: 38, distance: 37.6
click at [361, 22] on ul "First Name Last Name Departure City Arrival City Company/Division Airport/City …" at bounding box center [417, 22] width 641 height 0
paste input "HEFAJE"
click at [110, 53] on button "Search" at bounding box center [113, 56] width 33 height 16
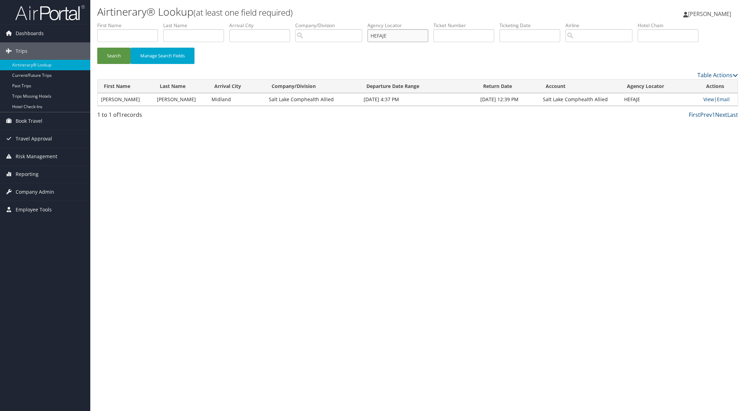
paste input "DPXQQP"
drag, startPoint x: 397, startPoint y: 36, endPoint x: 247, endPoint y: 55, distance: 151.1
click at [318, 22] on ul "First Name Last Name Departure City Arrival City Company/Division Airport/City …" at bounding box center [417, 22] width 641 height 0
click at [121, 57] on button "Search" at bounding box center [113, 56] width 33 height 16
drag, startPoint x: 404, startPoint y: 32, endPoint x: 357, endPoint y: 31, distance: 47.3
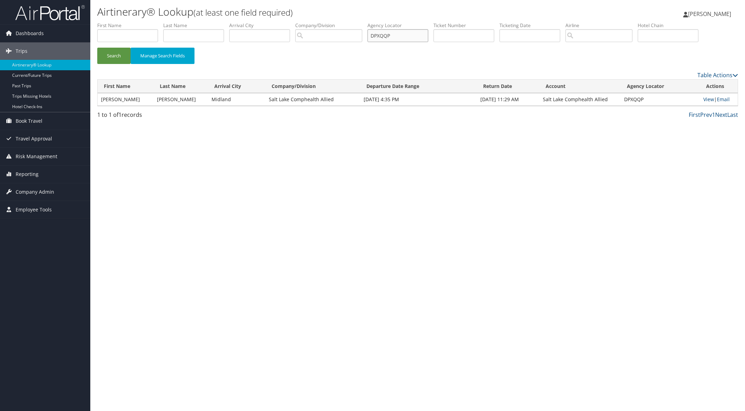
click at [362, 22] on ul "First Name Last Name Departure City Arrival City Company/Division Airport/City …" at bounding box center [417, 22] width 641 height 0
paste input "QKWMEF"
click at [126, 50] on button "Search" at bounding box center [113, 56] width 33 height 16
drag, startPoint x: 401, startPoint y: 35, endPoint x: 329, endPoint y: 25, distance: 73.4
click at [329, 22] on ul "First Name Last Name Departure City Arrival City Company/Division Airport/City …" at bounding box center [417, 22] width 641 height 0
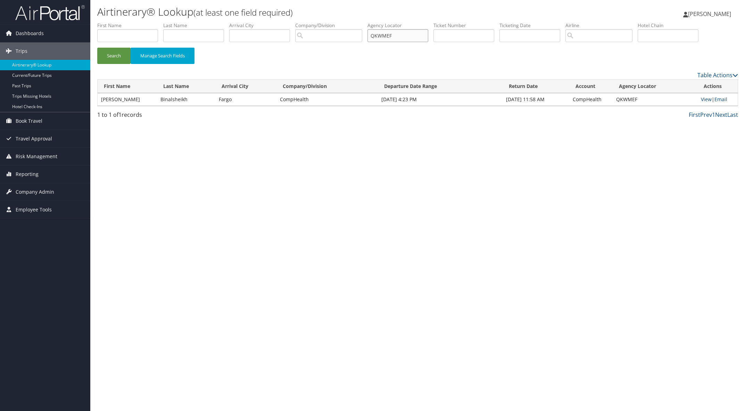
paste input "WQKFMI"
click at [114, 54] on button "Search" at bounding box center [113, 56] width 33 height 16
drag, startPoint x: 398, startPoint y: 35, endPoint x: 244, endPoint y: 38, distance: 154.6
click at [304, 22] on ul "First Name Last Name Departure City Arrival City Company/Division Airport/City …" at bounding box center [417, 22] width 641 height 0
paste input "QPHYUD"
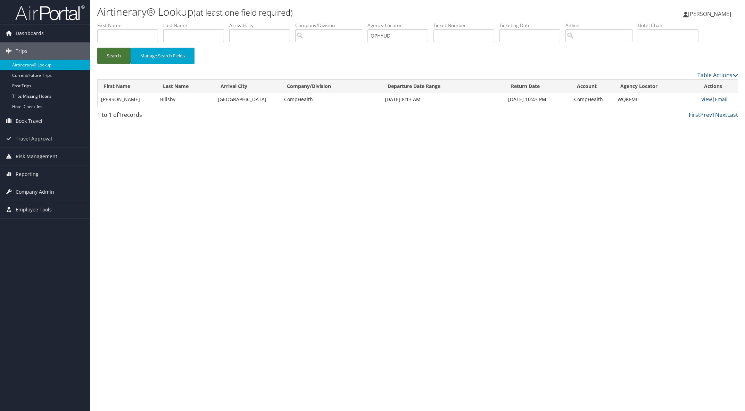
click at [122, 53] on button "Search" at bounding box center [113, 56] width 33 height 16
click at [702, 99] on link "View" at bounding box center [706, 99] width 11 height 7
drag, startPoint x: 405, startPoint y: 34, endPoint x: 346, endPoint y: 38, distance: 59.2
click at [346, 22] on ul "First Name Last Name Departure City Arrival City Company/Division Airport/City …" at bounding box center [417, 22] width 641 height 0
paste input "HSJMBZ"
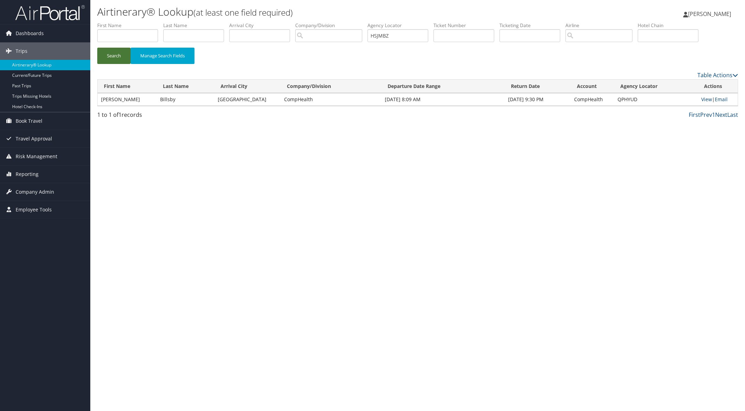
click at [117, 56] on button "Search" at bounding box center [113, 56] width 33 height 16
click at [704, 99] on link "View" at bounding box center [706, 99] width 11 height 7
paste input "JNVQCV"
drag, startPoint x: 408, startPoint y: 35, endPoint x: 329, endPoint y: 34, distance: 79.9
click at [337, 22] on ul "First Name Last Name Departure City Arrival City Company/Division Airport/City …" at bounding box center [417, 22] width 641 height 0
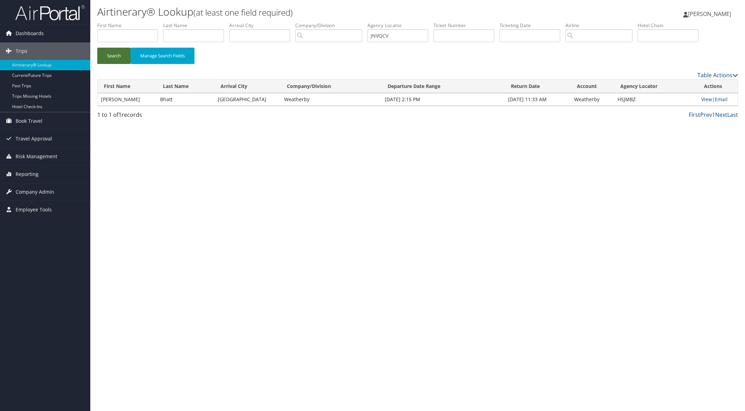
click at [112, 61] on button "Search" at bounding box center [113, 56] width 33 height 16
paste input "SQZZZI"
click at [116, 53] on button "Search" at bounding box center [113, 56] width 33 height 16
paste input "HBXNCR"
drag, startPoint x: 399, startPoint y: 37, endPoint x: 266, endPoint y: 52, distance: 133.9
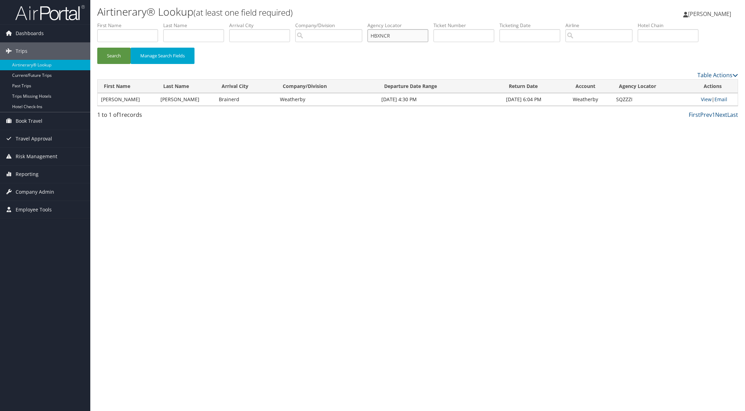
click at [333, 22] on ul "First Name Last Name Departure City Arrival City Company/Division Airport/City …" at bounding box center [417, 22] width 641 height 0
type input "HBXNCR"
click at [110, 55] on button "Search" at bounding box center [113, 56] width 33 height 16
click at [118, 56] on button "Search" at bounding box center [113, 56] width 33 height 16
click at [701, 100] on link "View" at bounding box center [706, 99] width 11 height 7
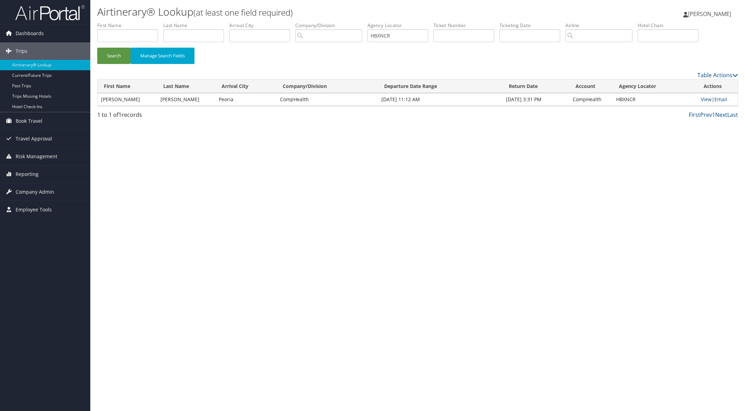
click at [715, 11] on span "[PERSON_NAME]" at bounding box center [709, 14] width 43 height 8
click at [660, 110] on link "Sign Out" at bounding box center [691, 113] width 77 height 12
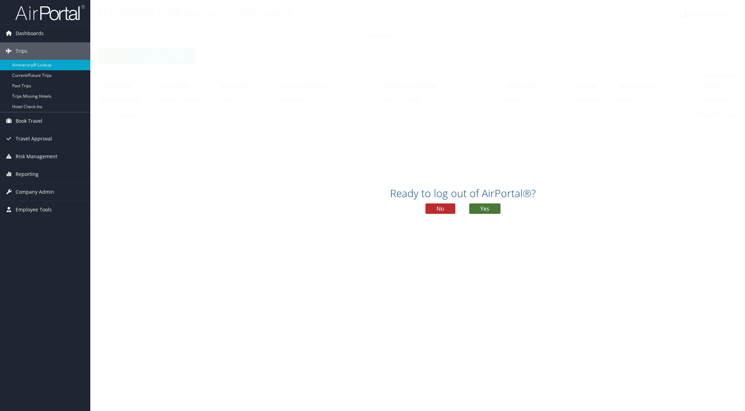
click at [491, 207] on button "Yes" at bounding box center [484, 208] width 31 height 10
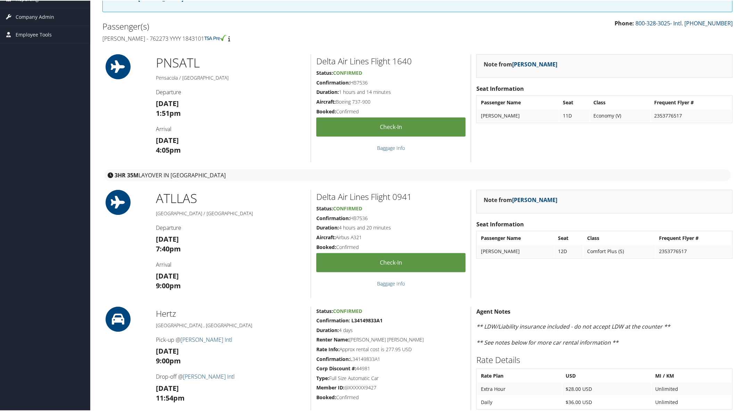
scroll to position [130, 0]
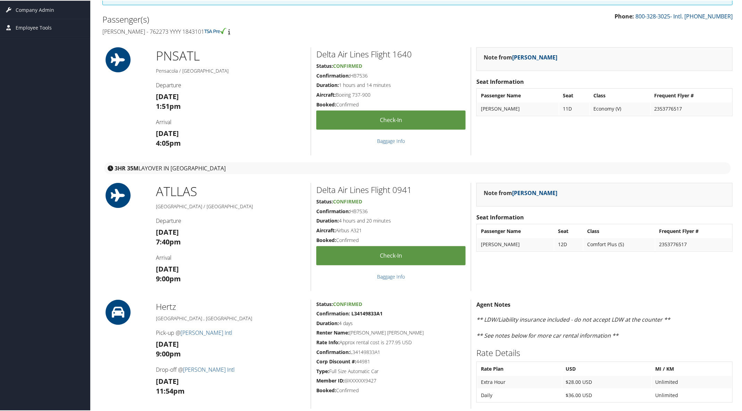
click at [701, 143] on div "Note from [PERSON_NAME] Seat Information Passenger Name Seat Class Frequent Fly…" at bounding box center [604, 101] width 267 height 108
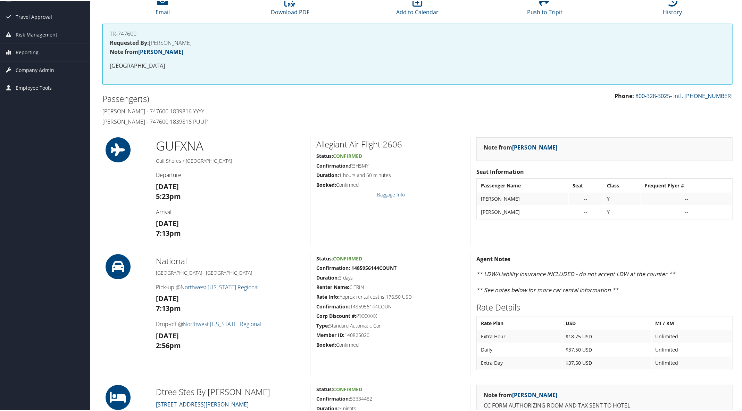
scroll to position [43, 0]
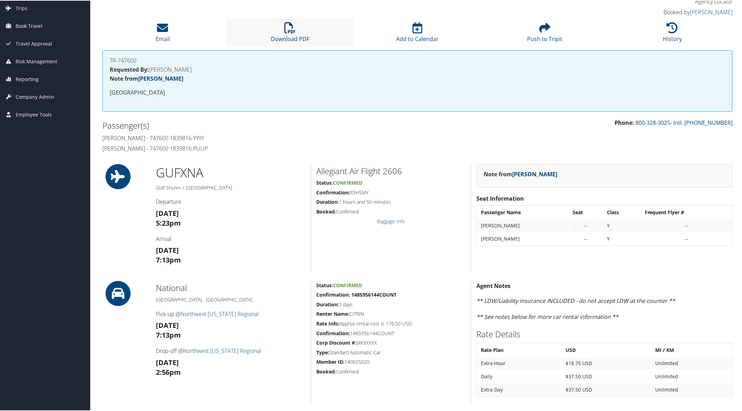
click at [287, 35] on link "Download PDF" at bounding box center [290, 33] width 39 height 17
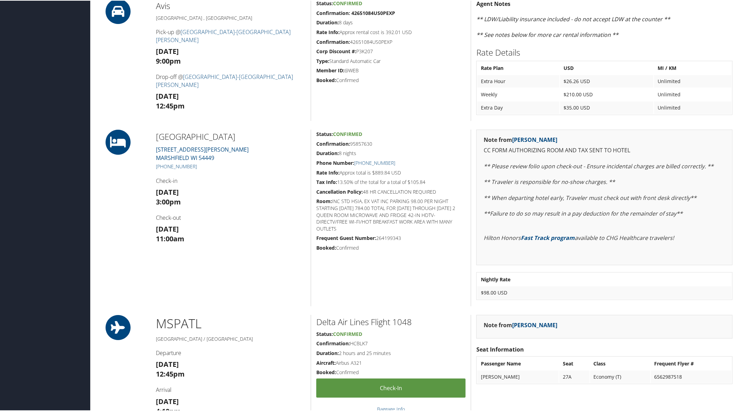
scroll to position [87, 0]
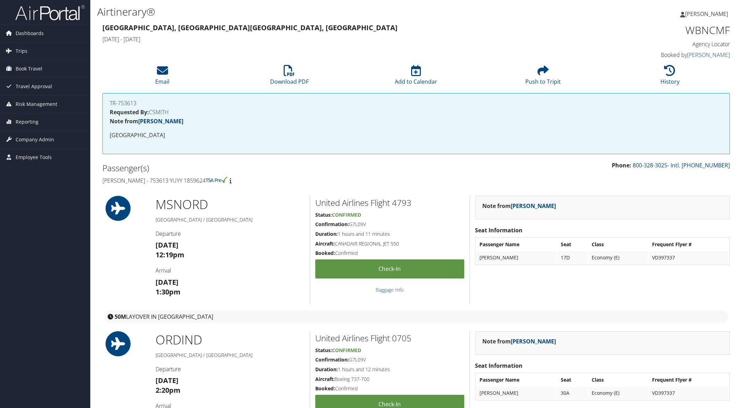
scroll to position [909, 0]
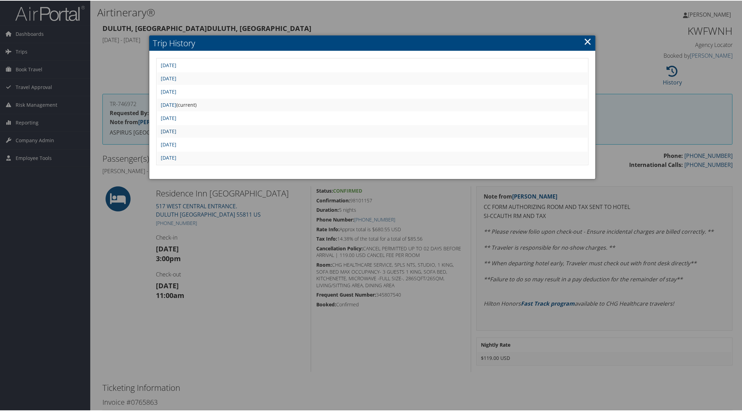
click at [176, 129] on link "[DATE]" at bounding box center [169, 130] width 16 height 7
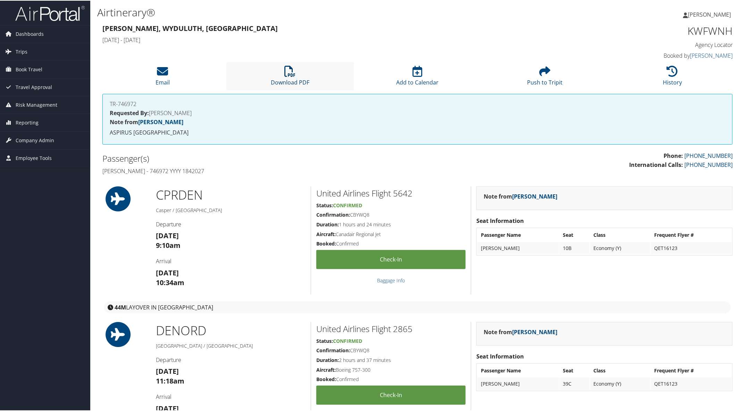
click at [295, 83] on link "Download PDF" at bounding box center [290, 77] width 39 height 17
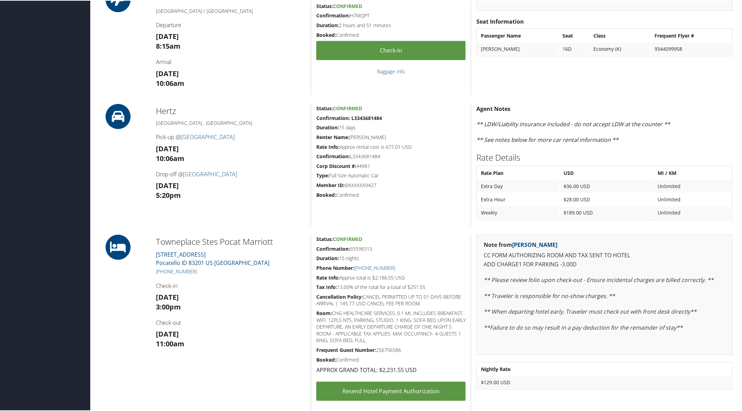
scroll to position [174, 0]
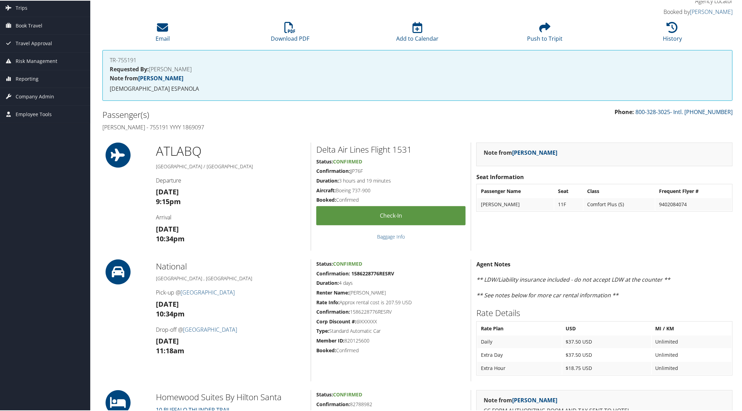
scroll to position [43, 0]
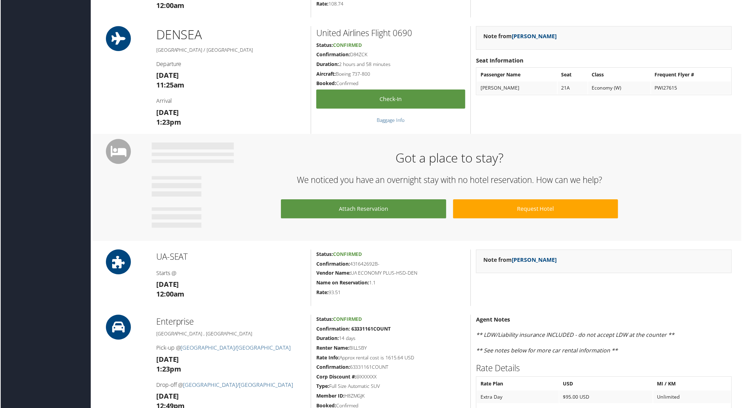
scroll to position [434, 0]
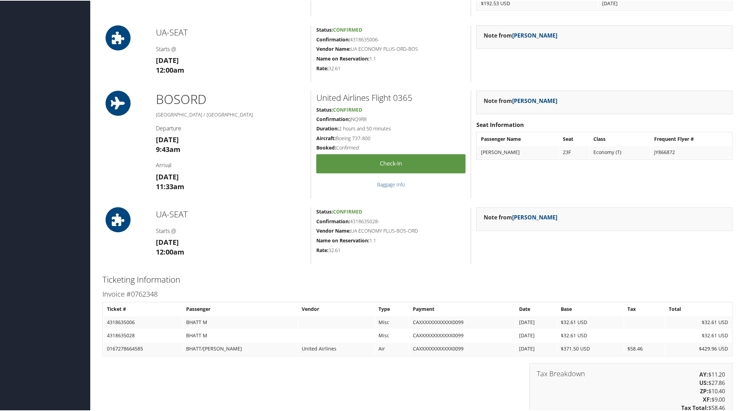
scroll to position [651, 0]
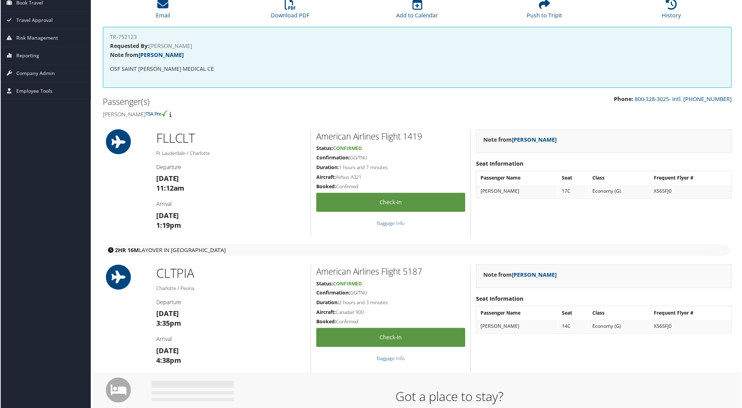
scroll to position [87, 0]
